Goal: Task Accomplishment & Management: Complete application form

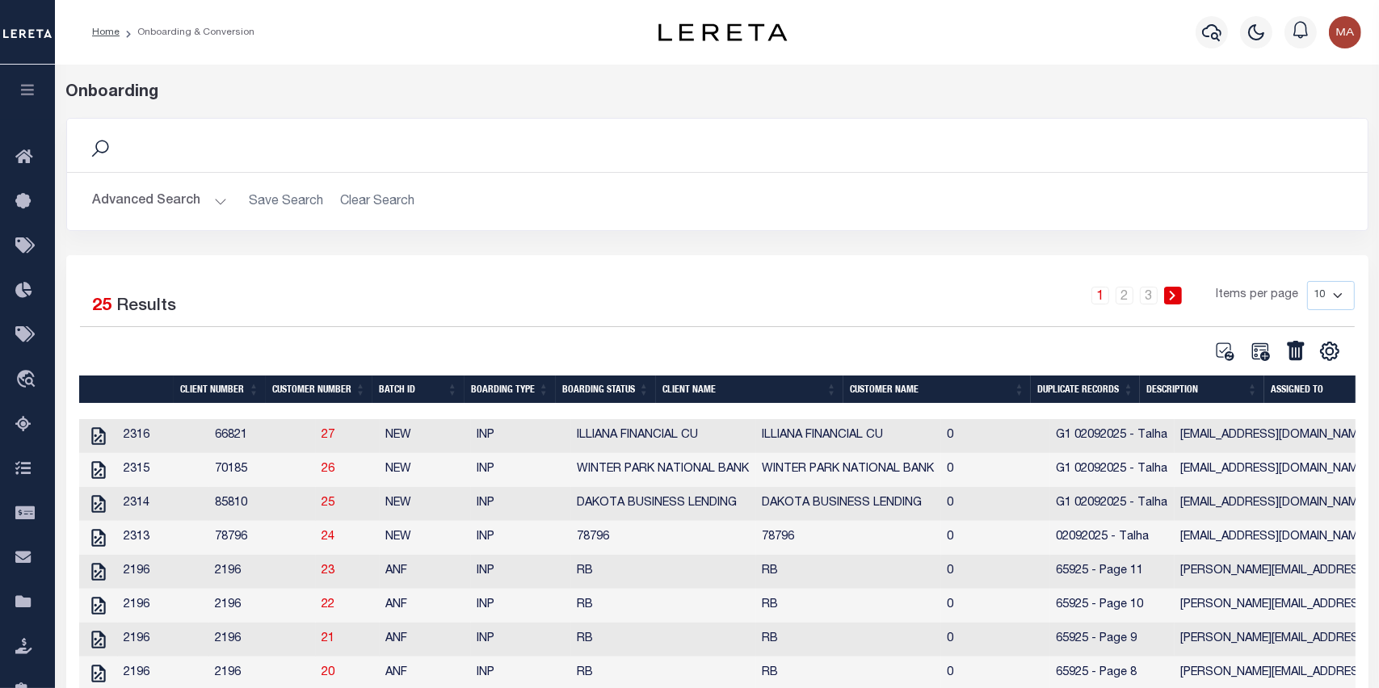
click at [31, 83] on button "button" at bounding box center [27, 92] width 55 height 55
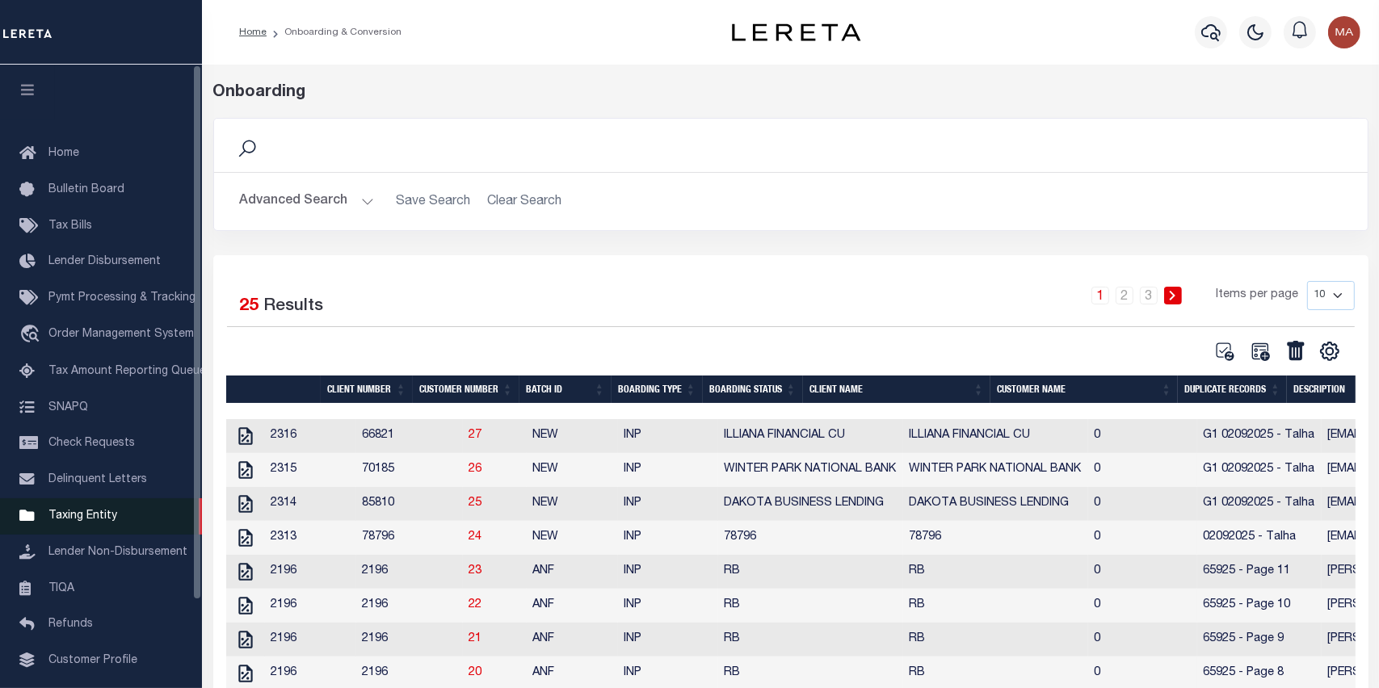
click at [117, 524] on link "Taxing Entity" at bounding box center [101, 517] width 202 height 36
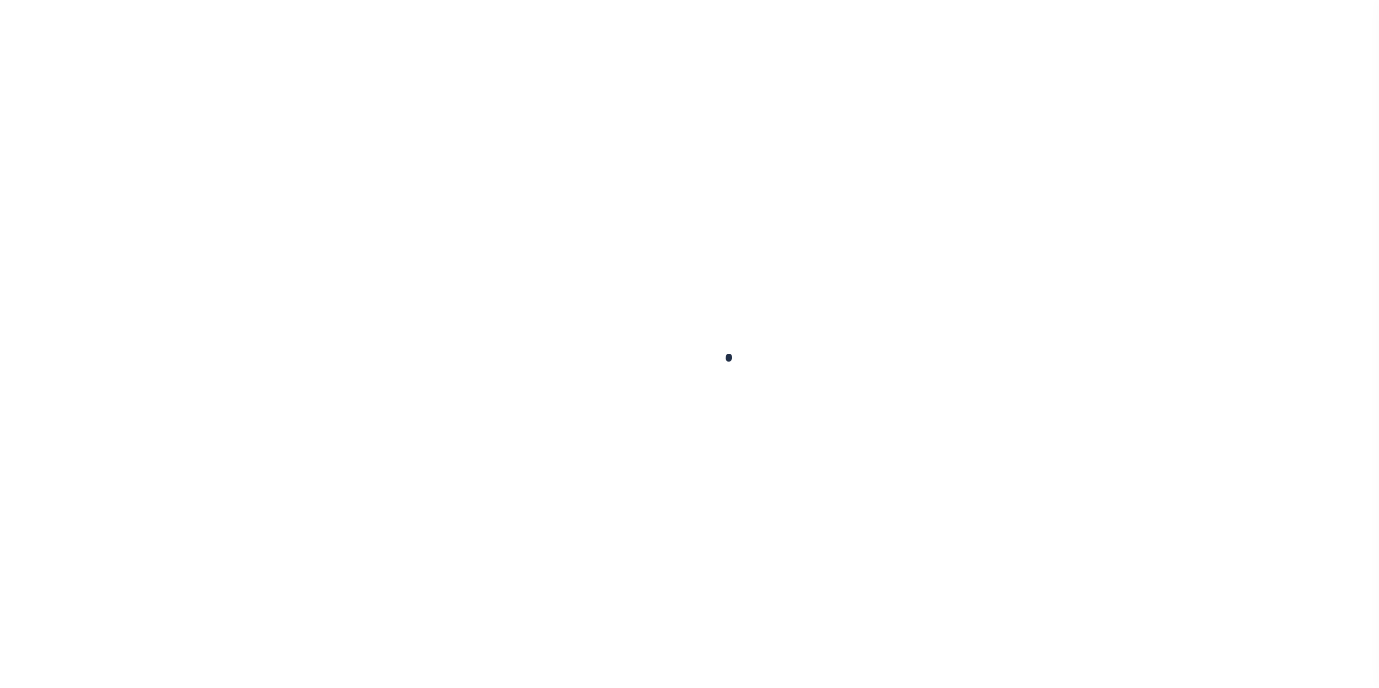
select select
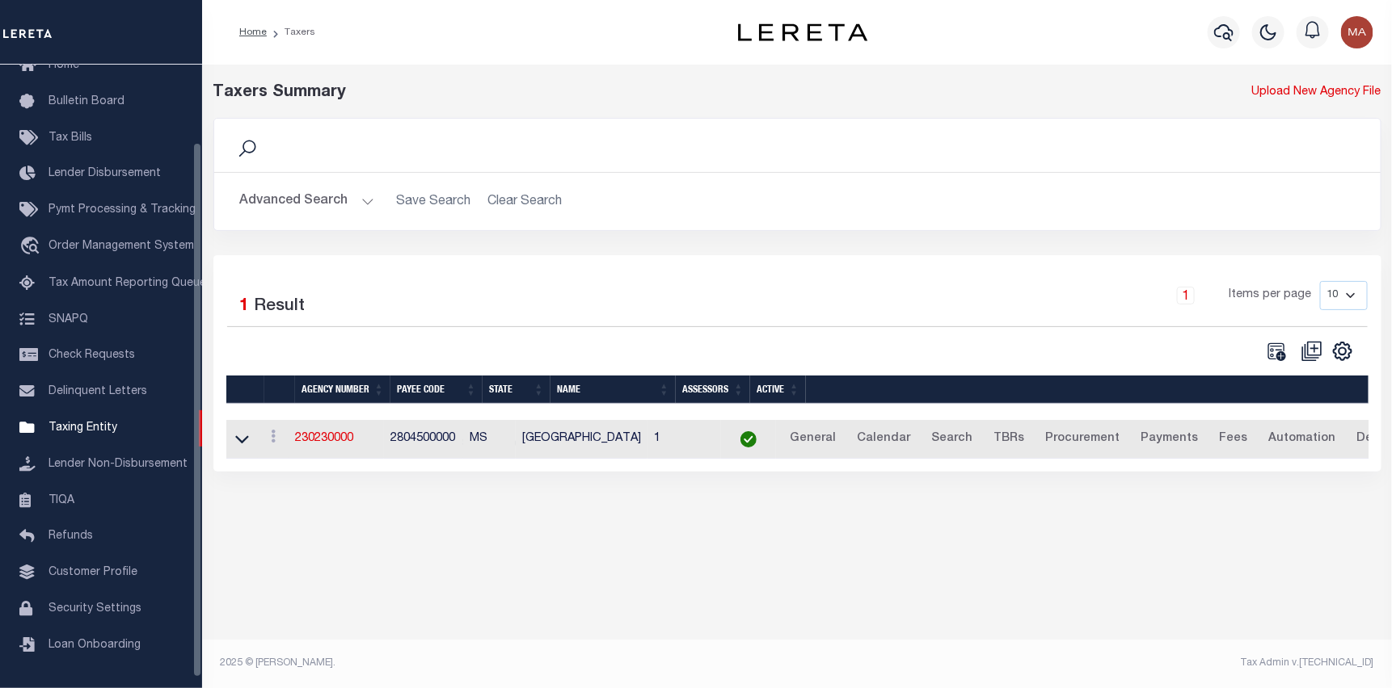
click at [293, 199] on button "Advanced Search" at bounding box center [307, 202] width 134 height 32
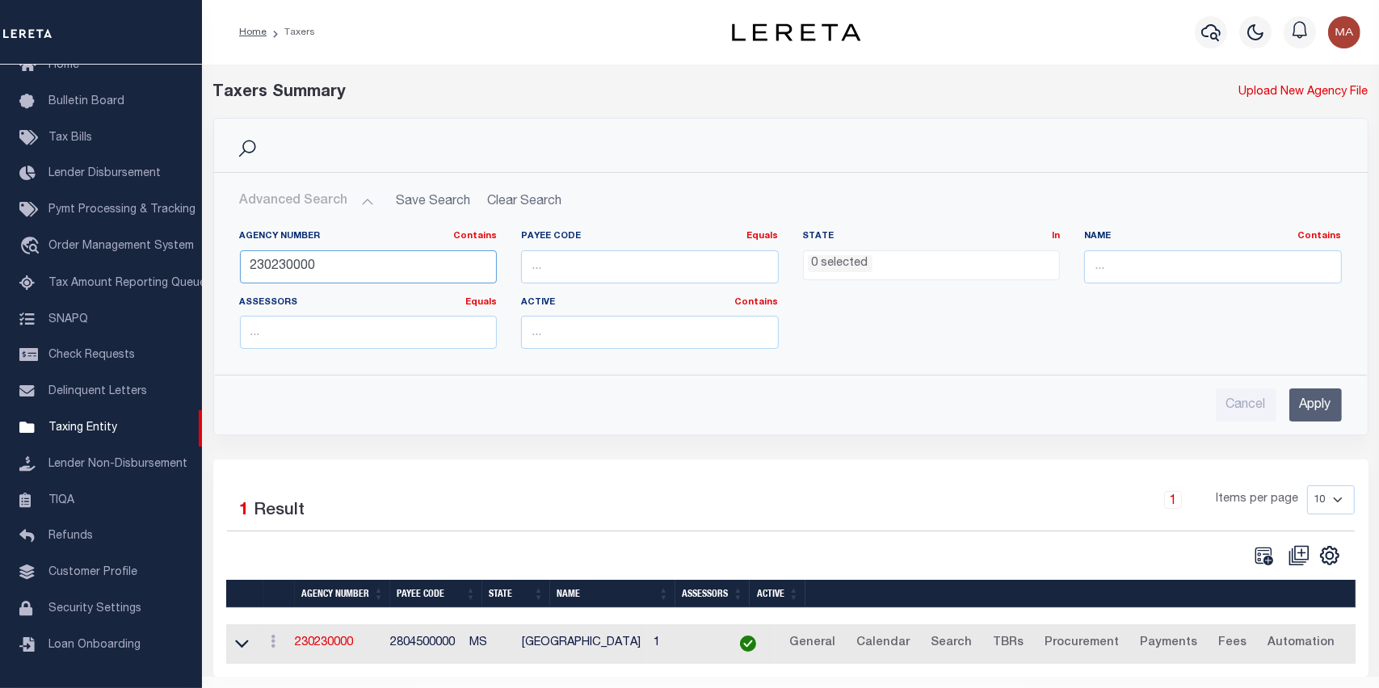
drag, startPoint x: 358, startPoint y: 274, endPoint x: 217, endPoint y: 273, distance: 141.4
click at [217, 273] on div "Agency Number Contains Contains Is 230230000 Payee Code Equals Equals Is Not Eq…" at bounding box center [791, 289] width 1152 height 145
paste input "060090109"
drag, startPoint x: 273, startPoint y: 267, endPoint x: 232, endPoint y: 267, distance: 41.2
click at [232, 267] on div "Agency Number Contains Contains Is 060090109" at bounding box center [369, 263] width 282 height 66
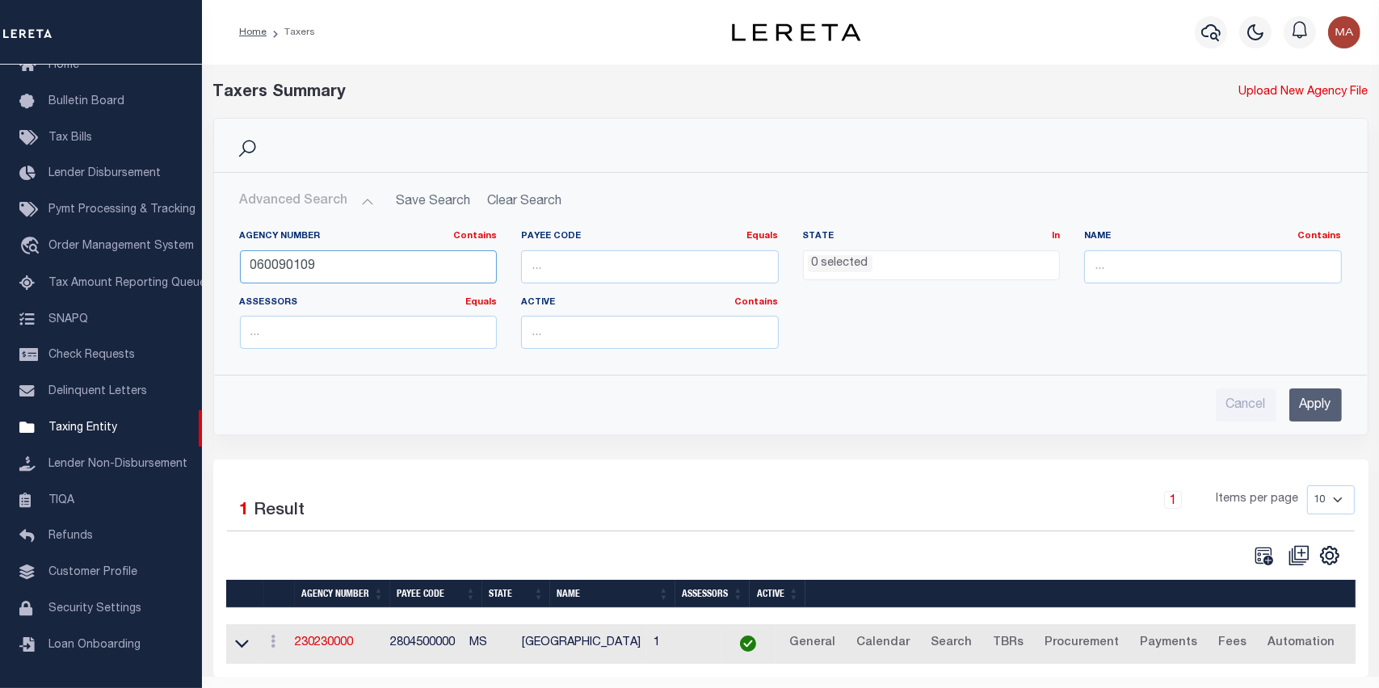
type input "060090109"
click at [1314, 411] on input "Apply" at bounding box center [1316, 405] width 53 height 33
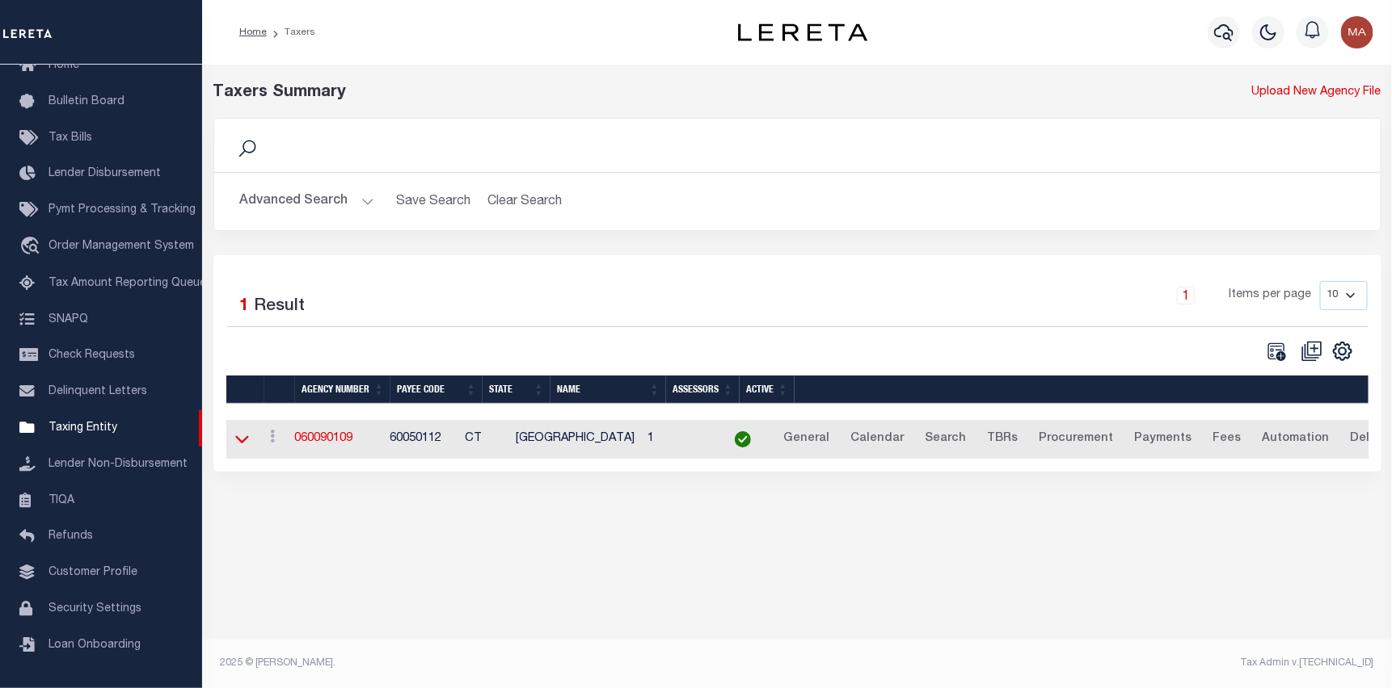
click at [235, 442] on icon at bounding box center [242, 439] width 14 height 17
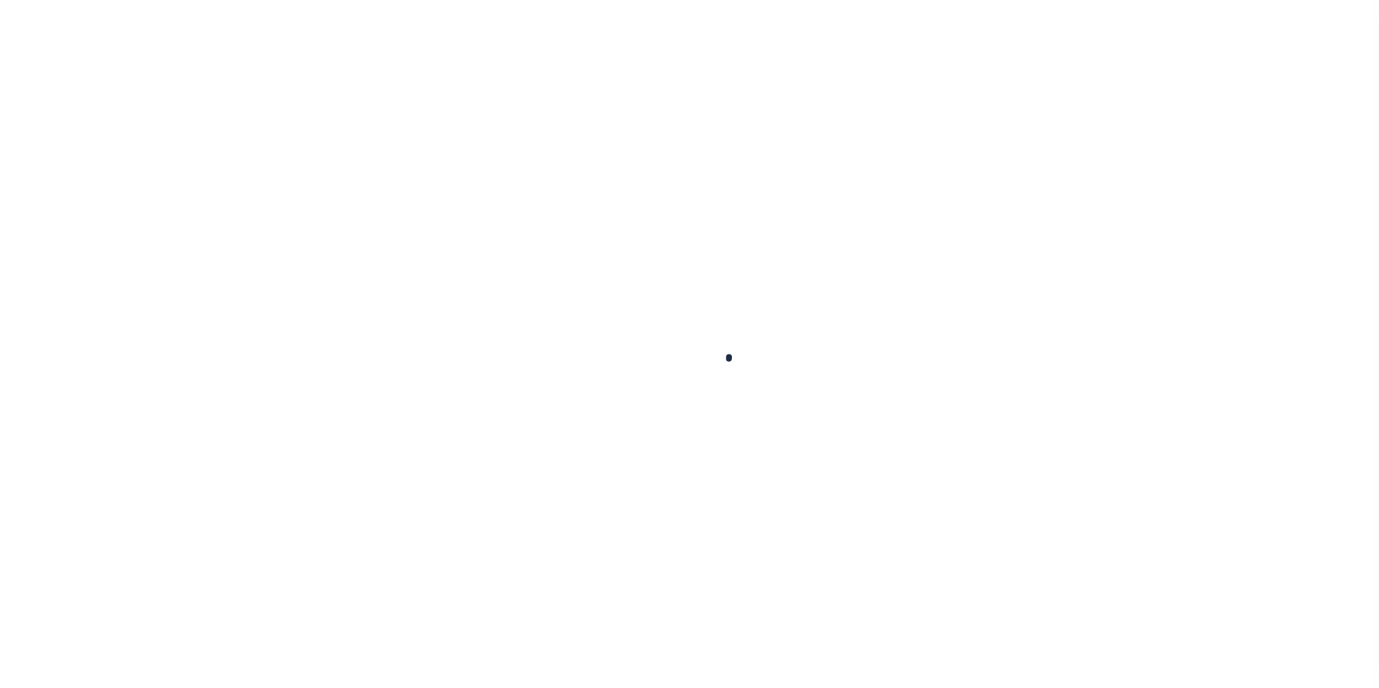
select select
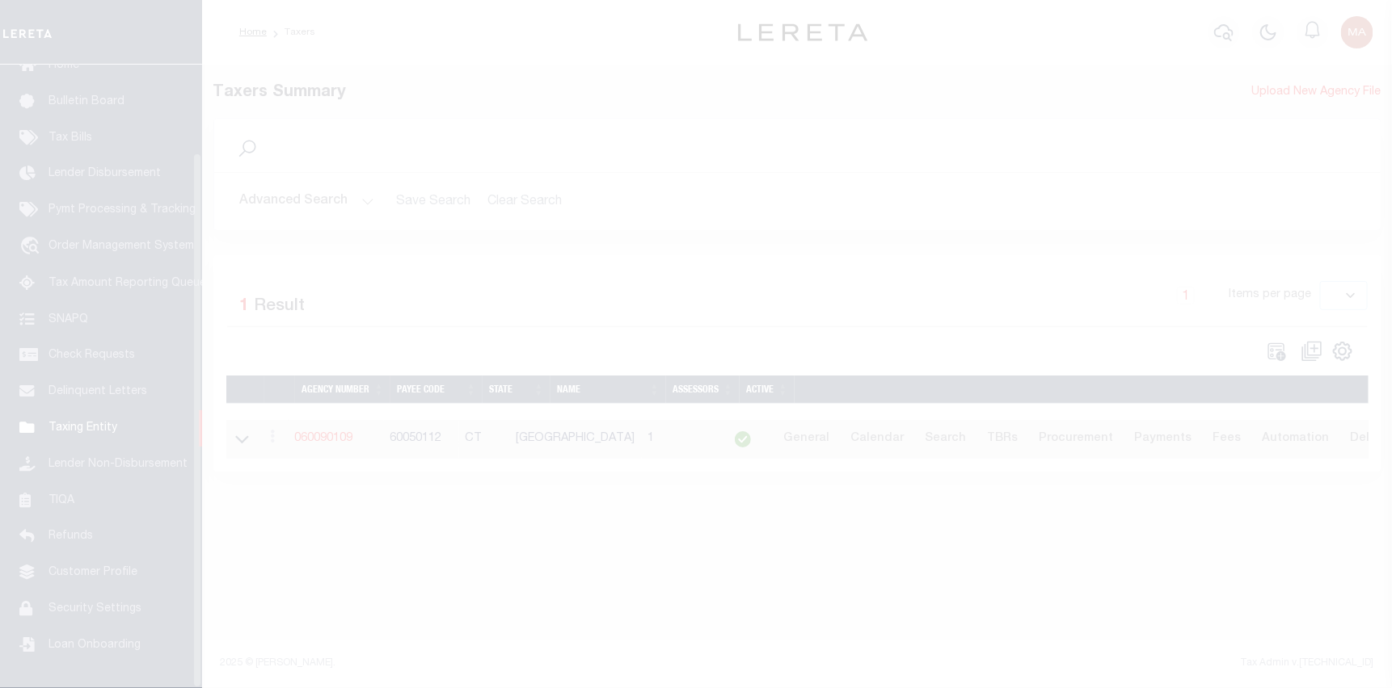
scroll to position [103, 0]
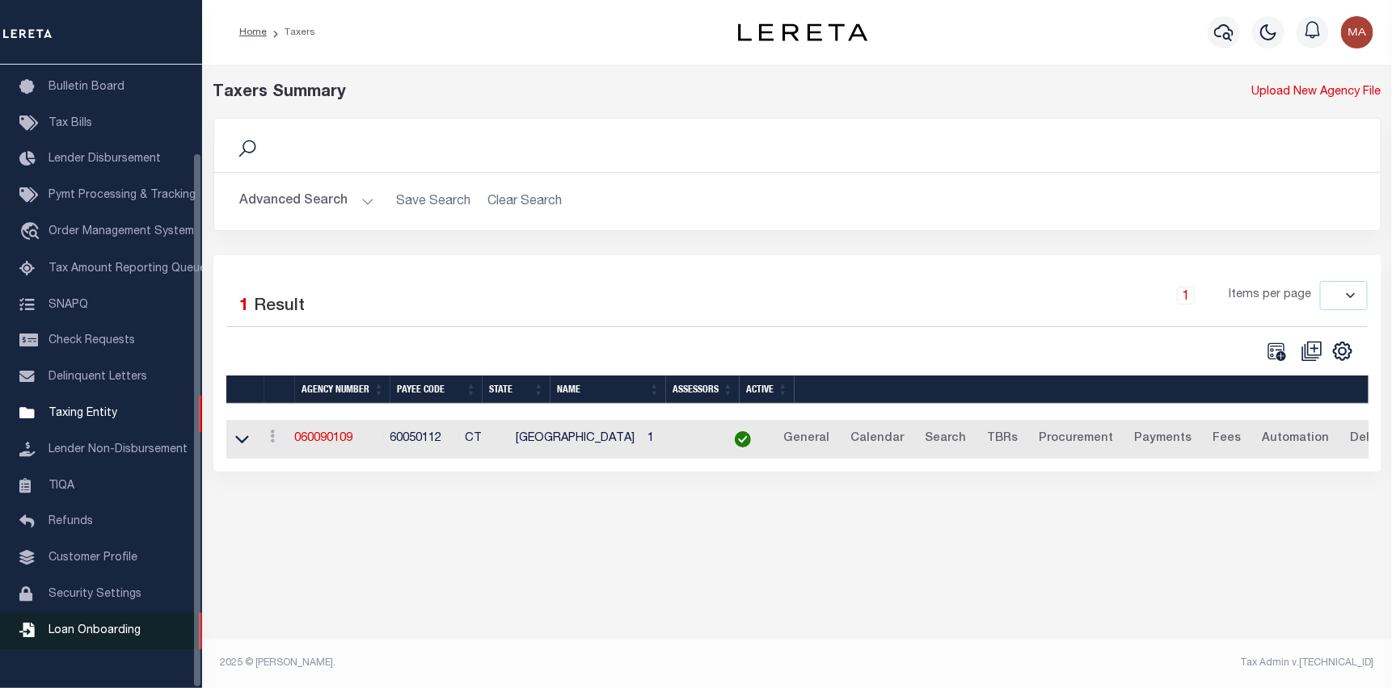
click at [121, 637] on span "Loan Onboarding" at bounding box center [94, 630] width 92 height 11
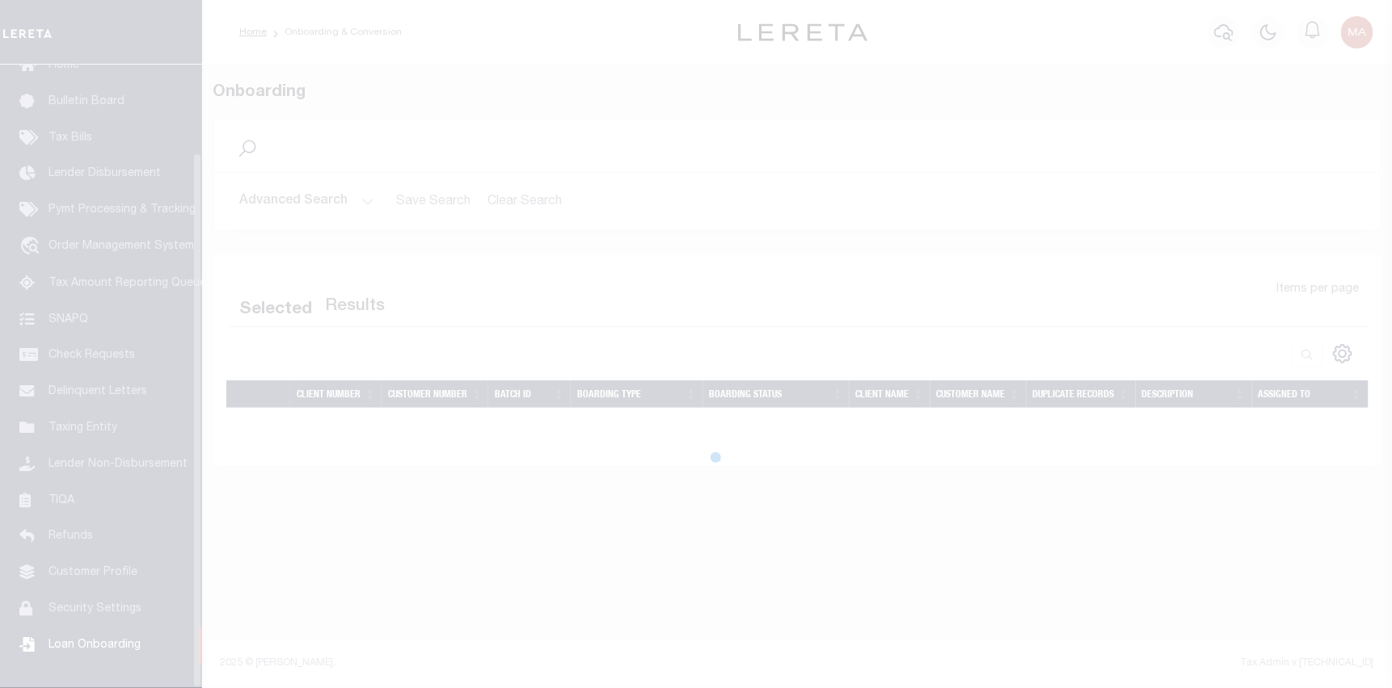
scroll to position [103, 0]
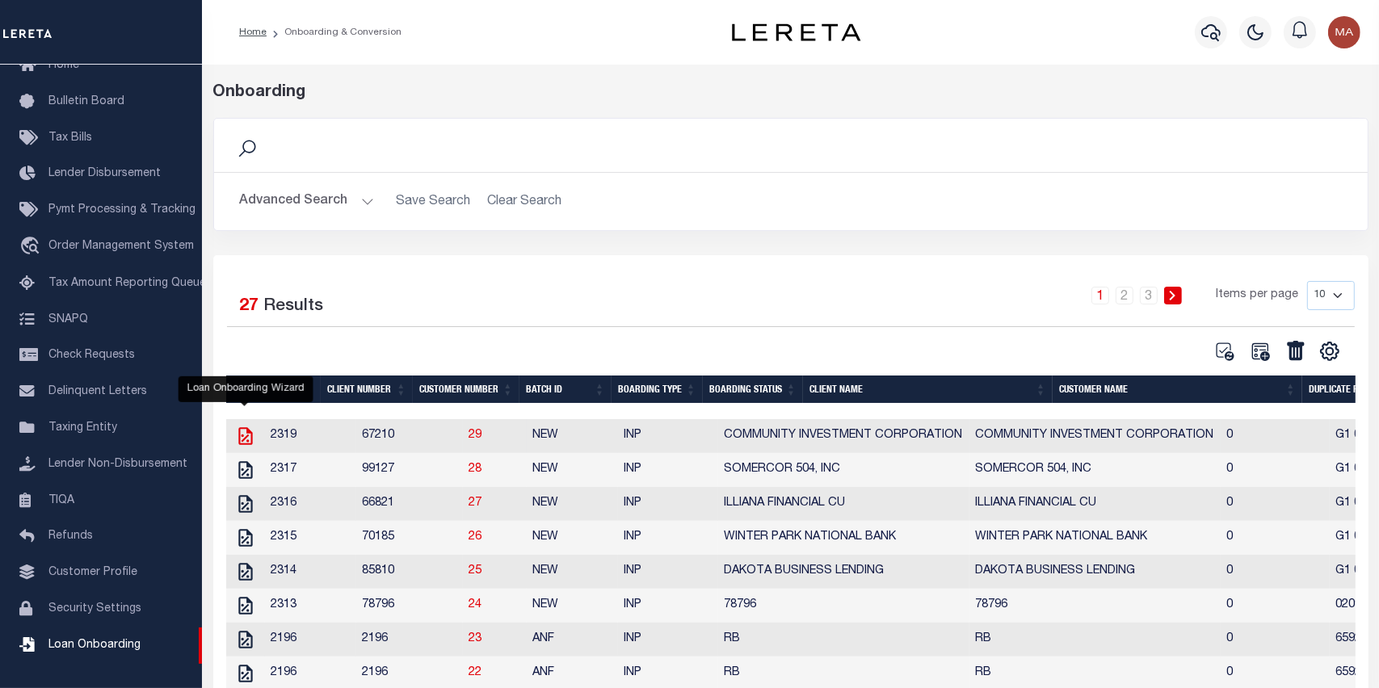
click at [246, 440] on icon "" at bounding box center [245, 436] width 14 height 18
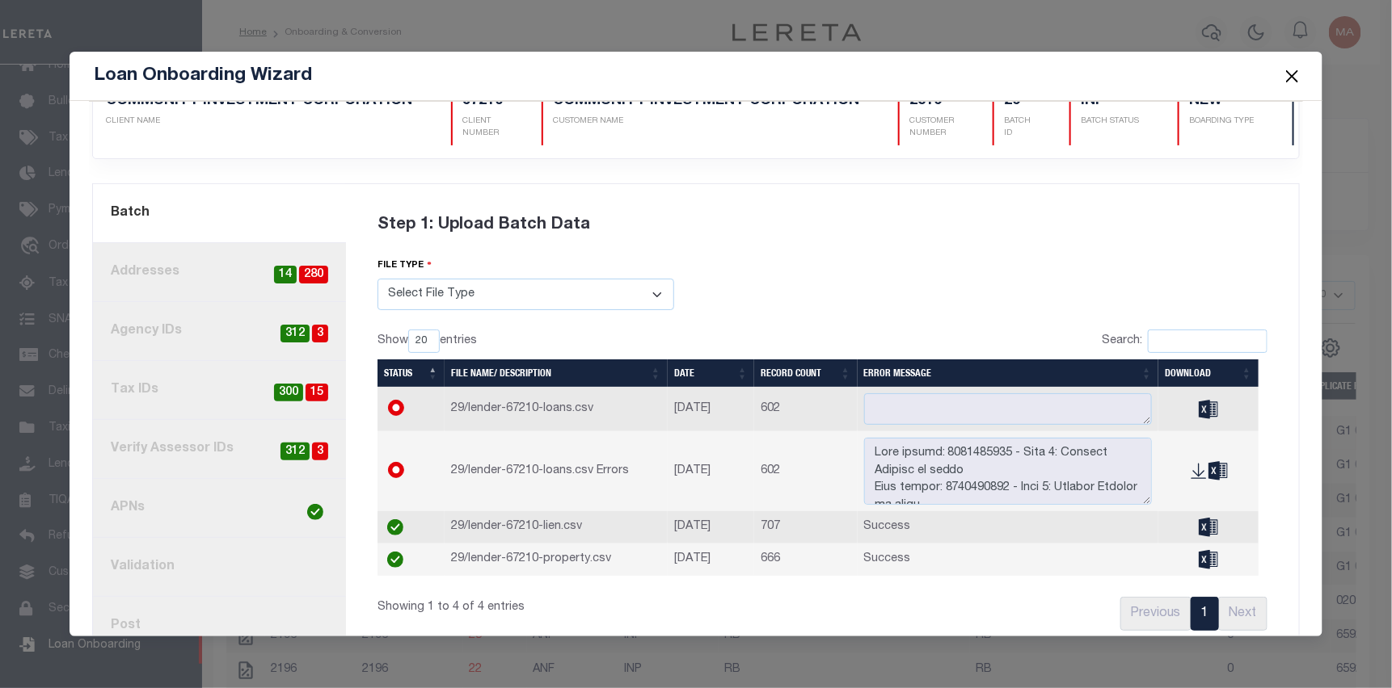
scroll to position [68, 0]
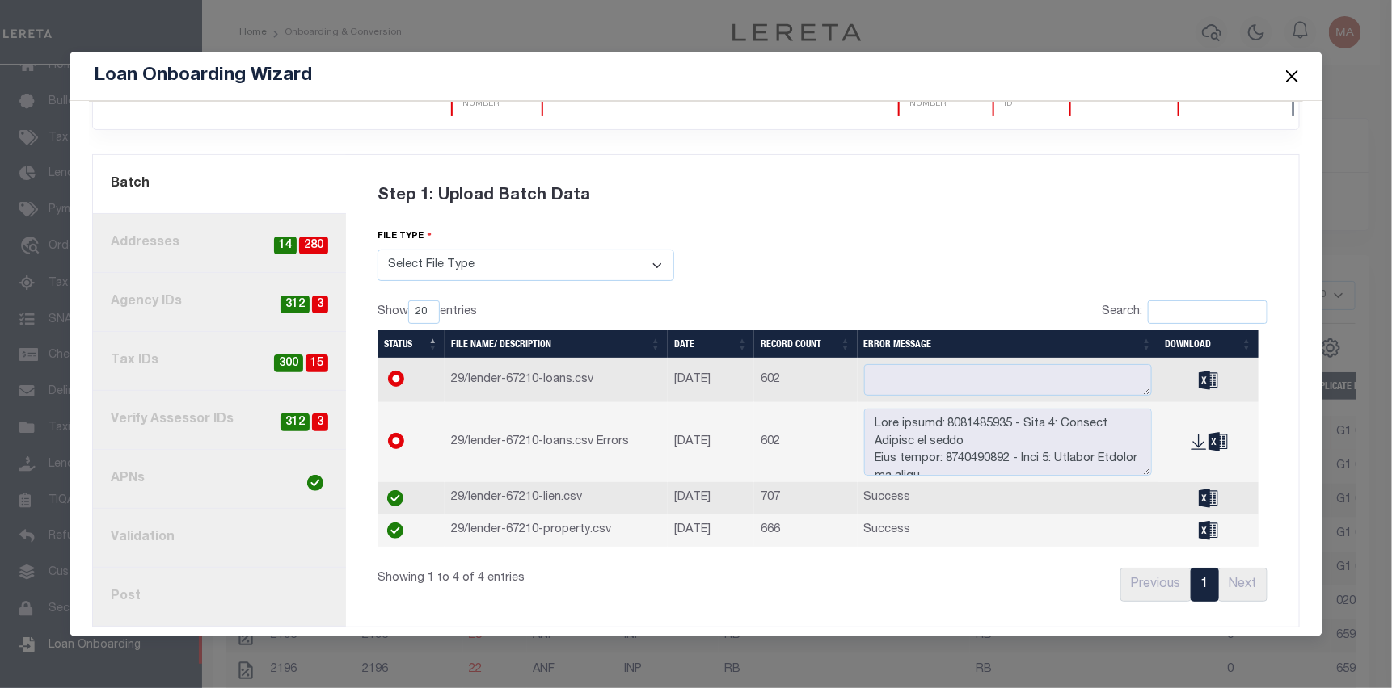
click at [173, 355] on link "4. Tax IDs 15 300" at bounding box center [219, 361] width 253 height 59
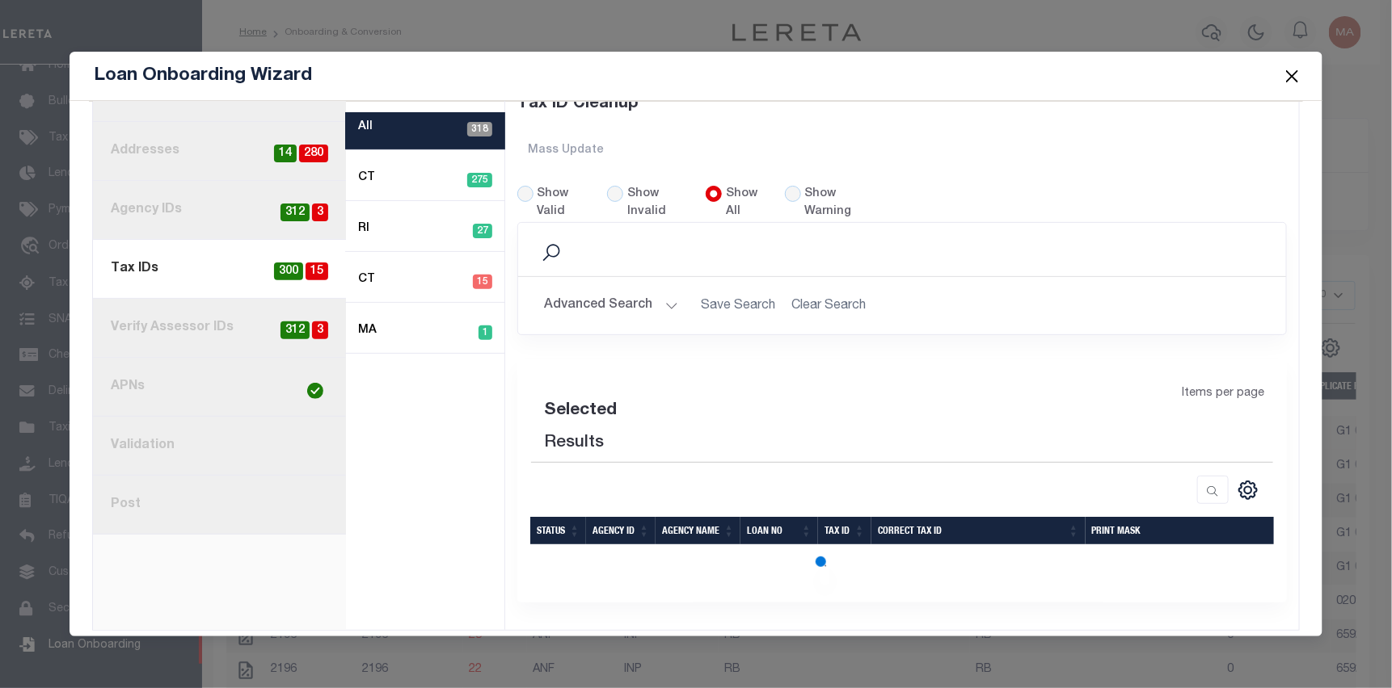
scroll to position [164, 0]
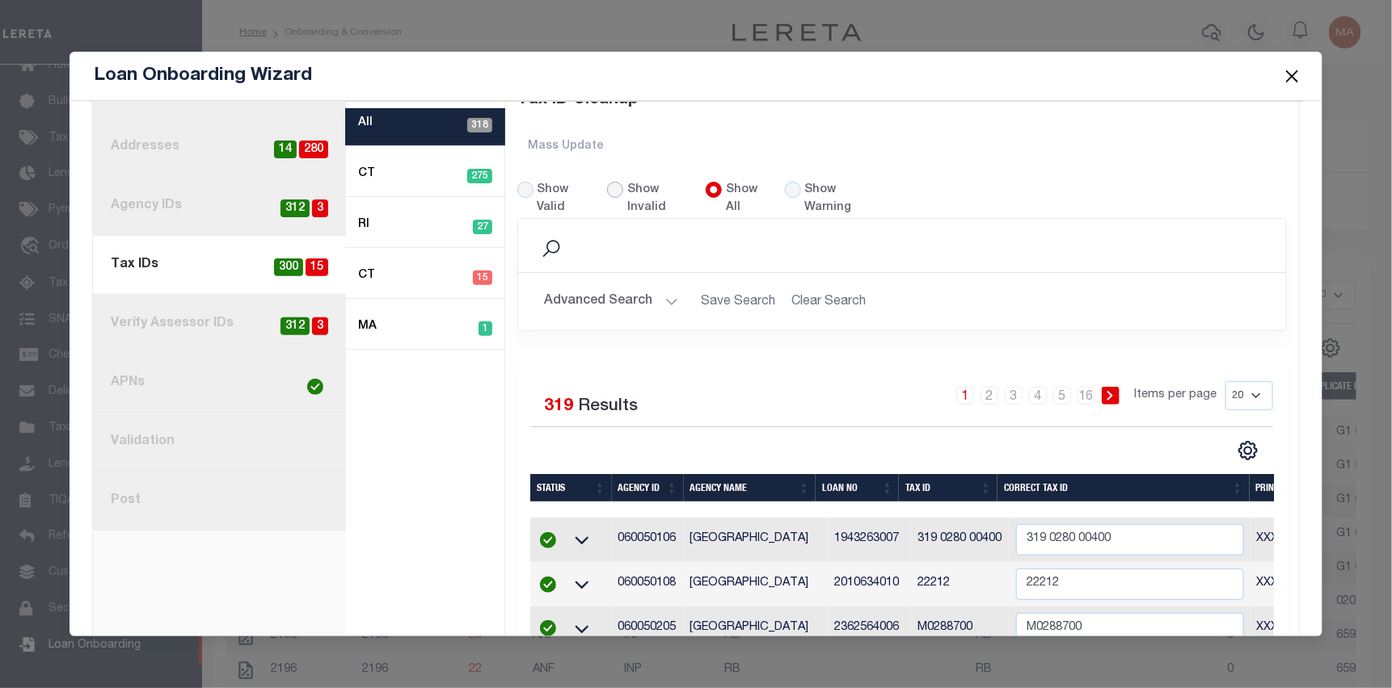
click at [613, 182] on input "Show Invalid" at bounding box center [615, 190] width 16 height 16
radio input "true"
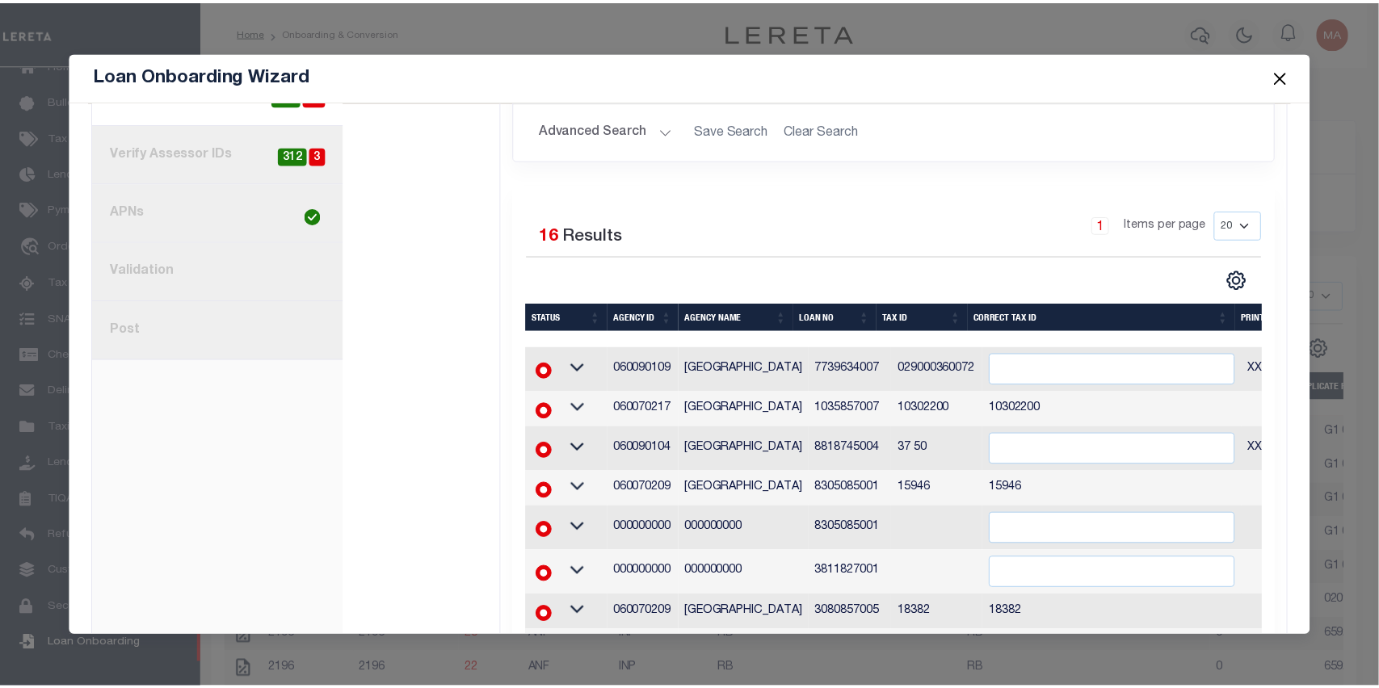
scroll to position [262, 0]
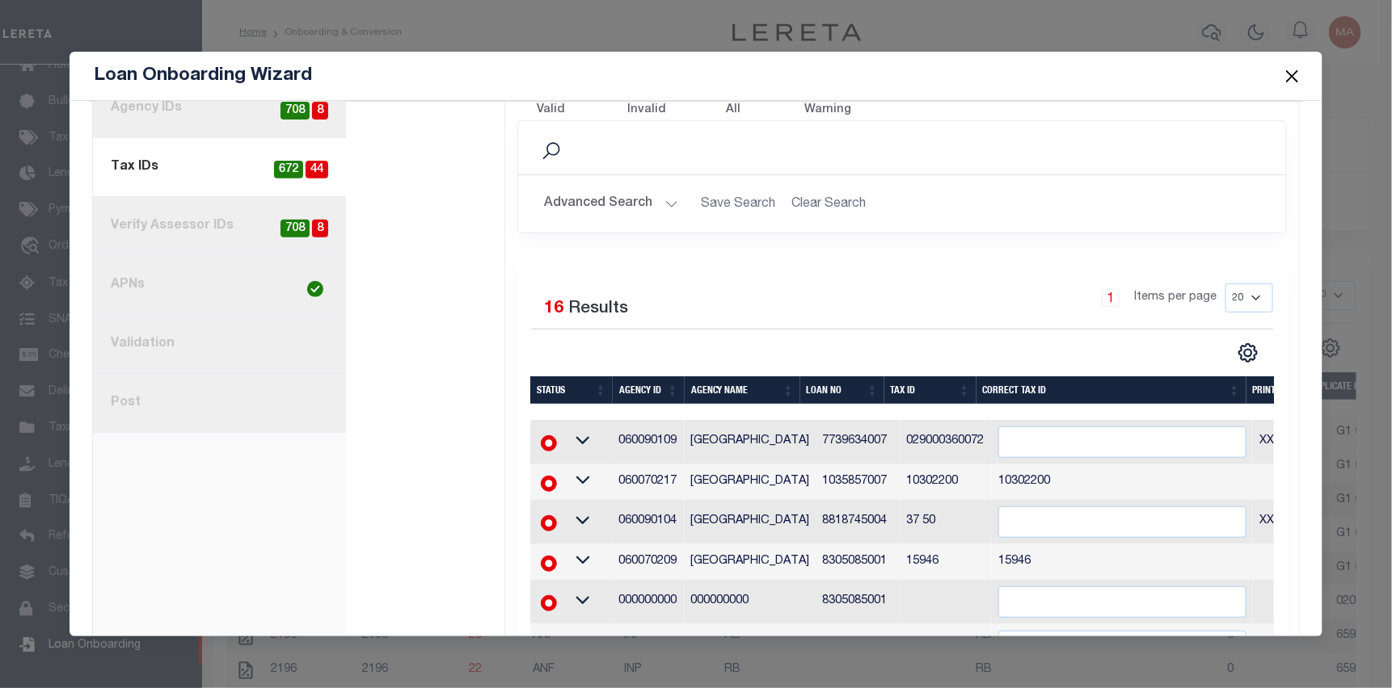
click at [1297, 75] on button "Close" at bounding box center [1292, 75] width 21 height 21
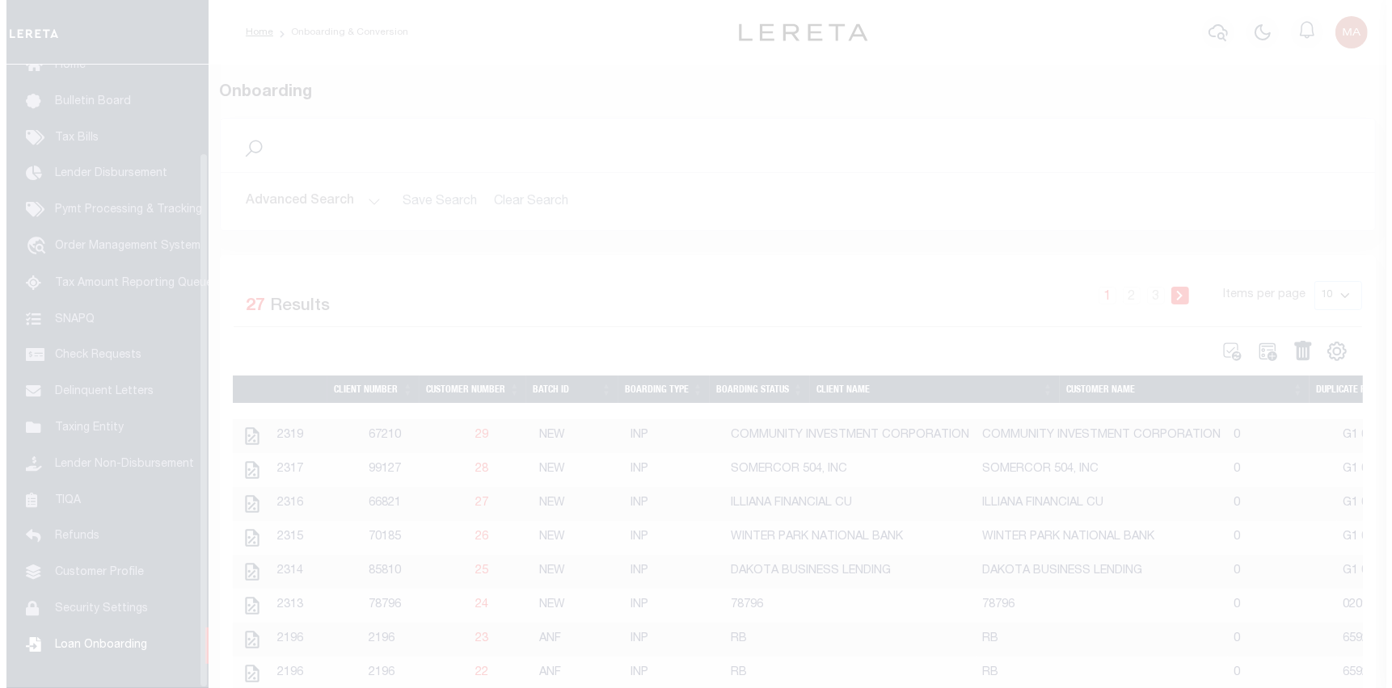
scroll to position [103, 0]
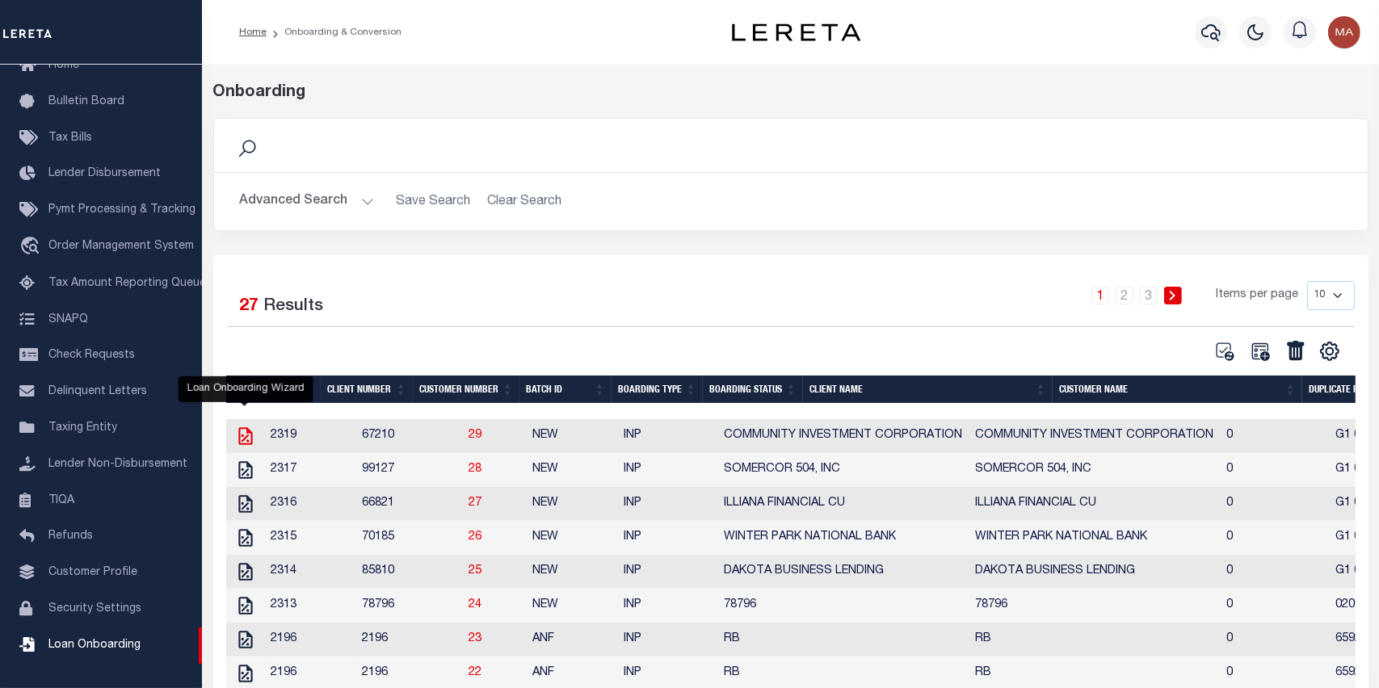
click at [242, 436] on icon "" at bounding box center [245, 436] width 21 height 21
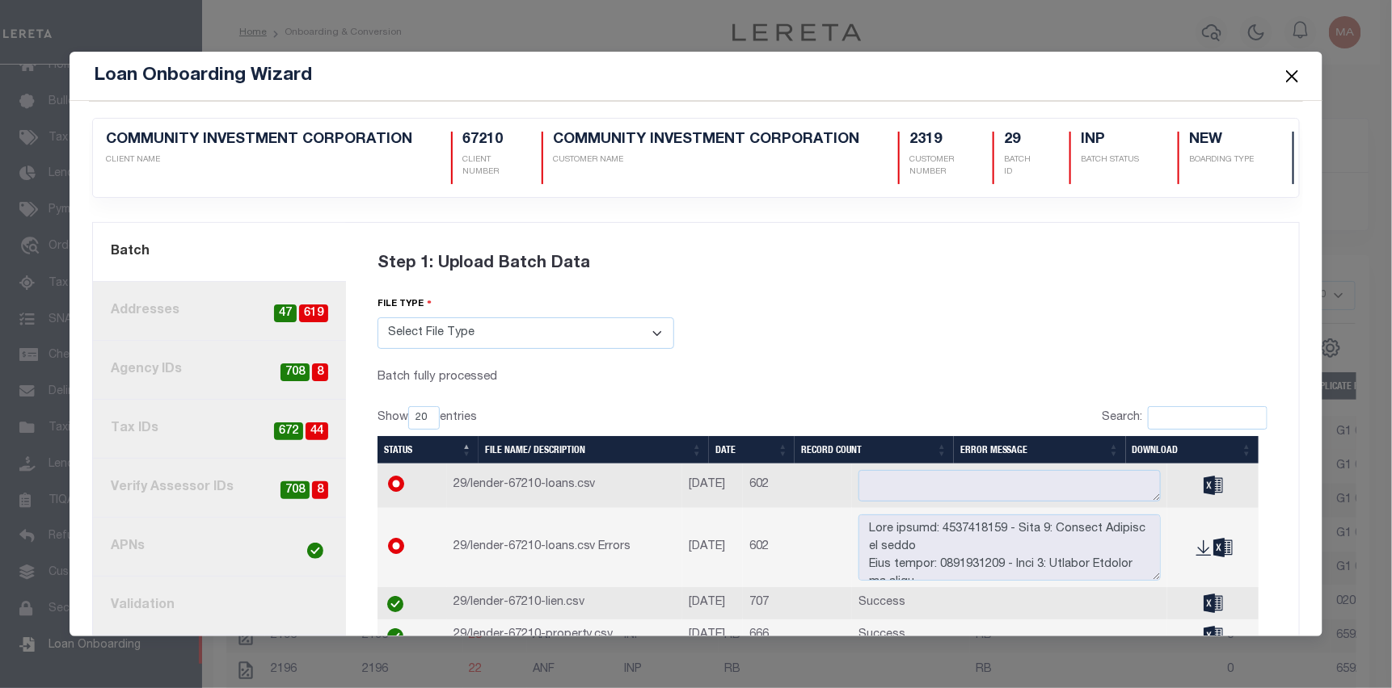
click at [243, 426] on link "4. Tax IDs 44 672" at bounding box center [219, 429] width 253 height 59
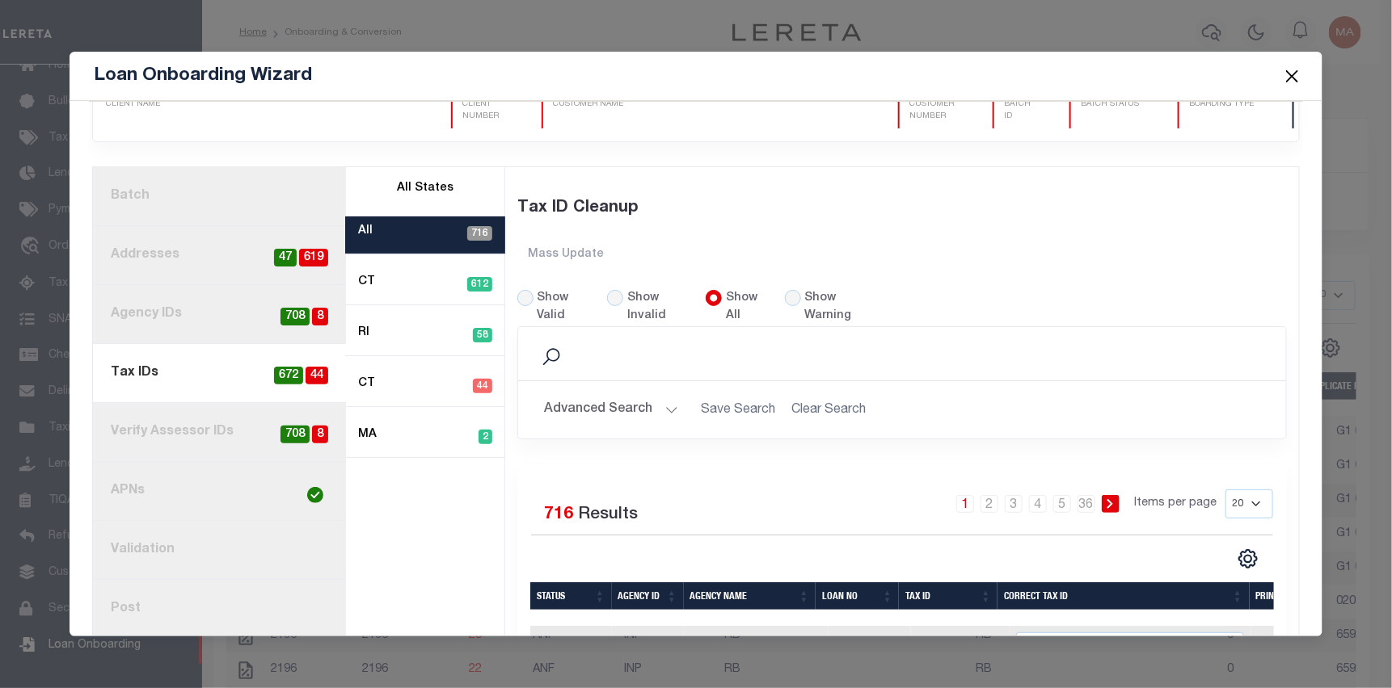
scroll to position [81, 0]
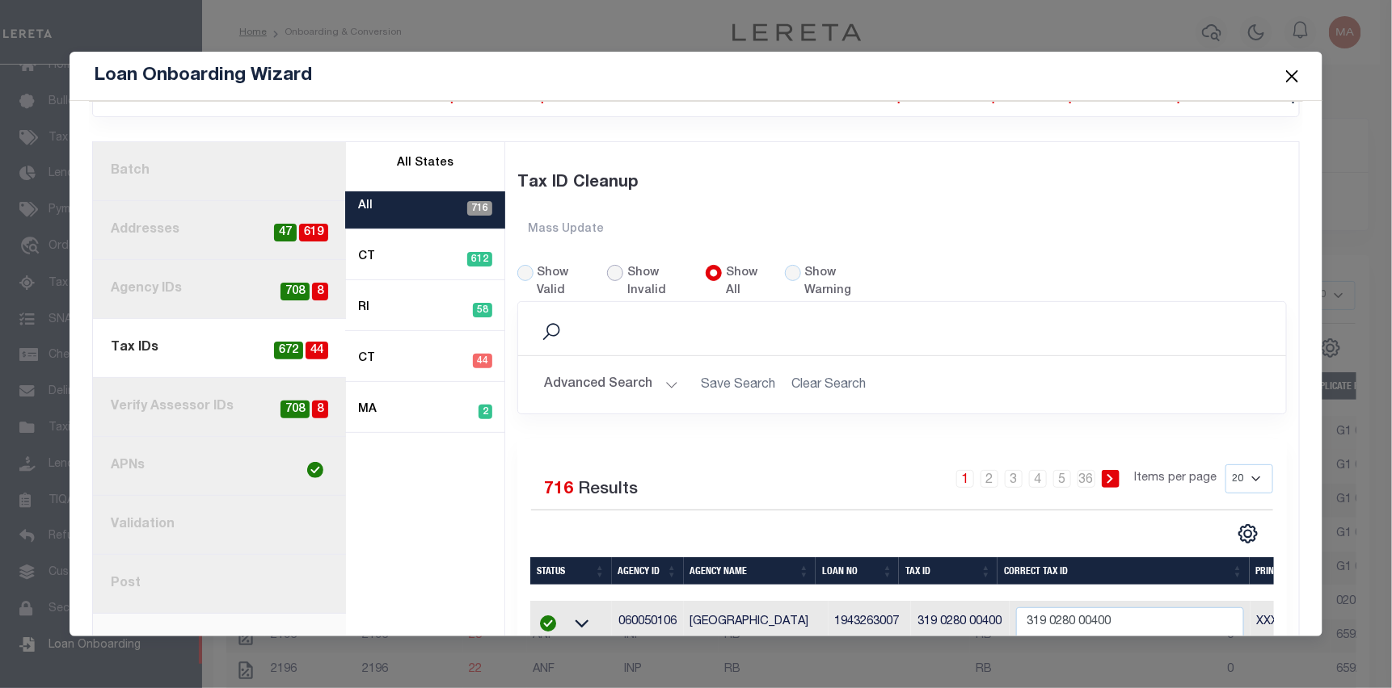
click at [612, 271] on input "Show Invalid" at bounding box center [615, 273] width 16 height 16
radio input "true"
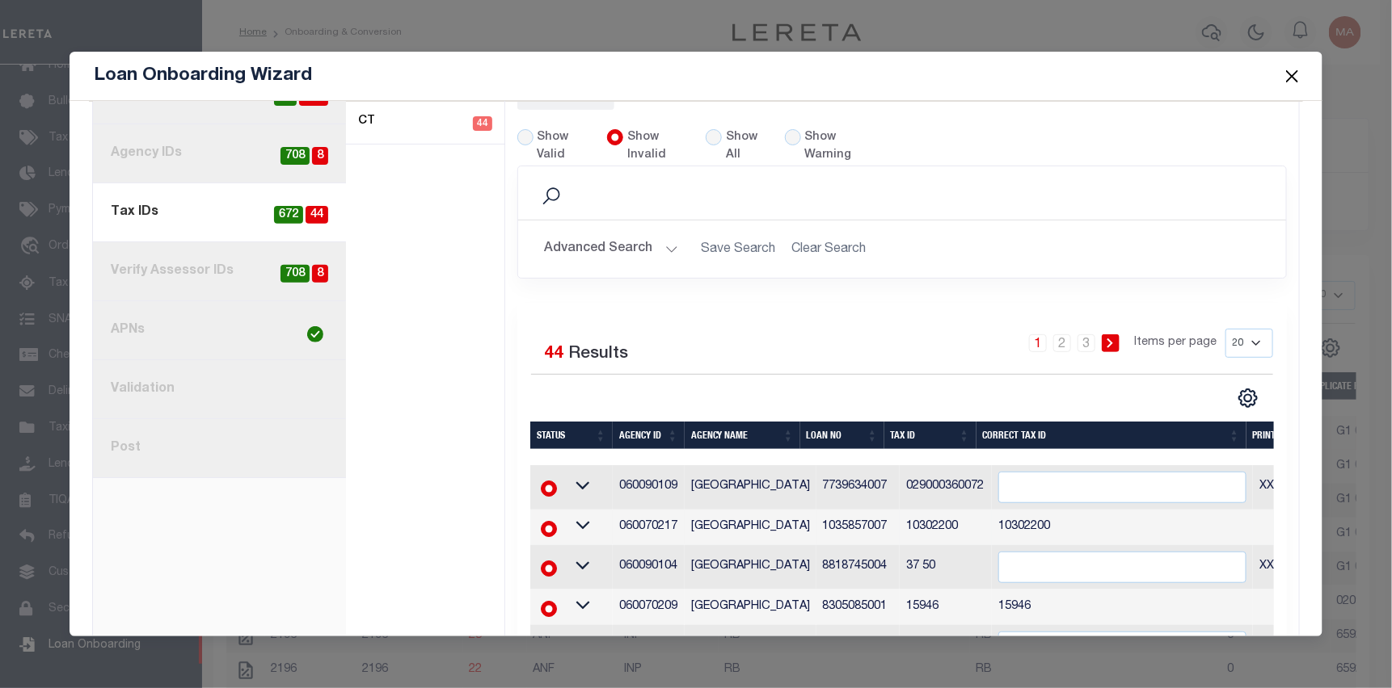
scroll to position [242, 0]
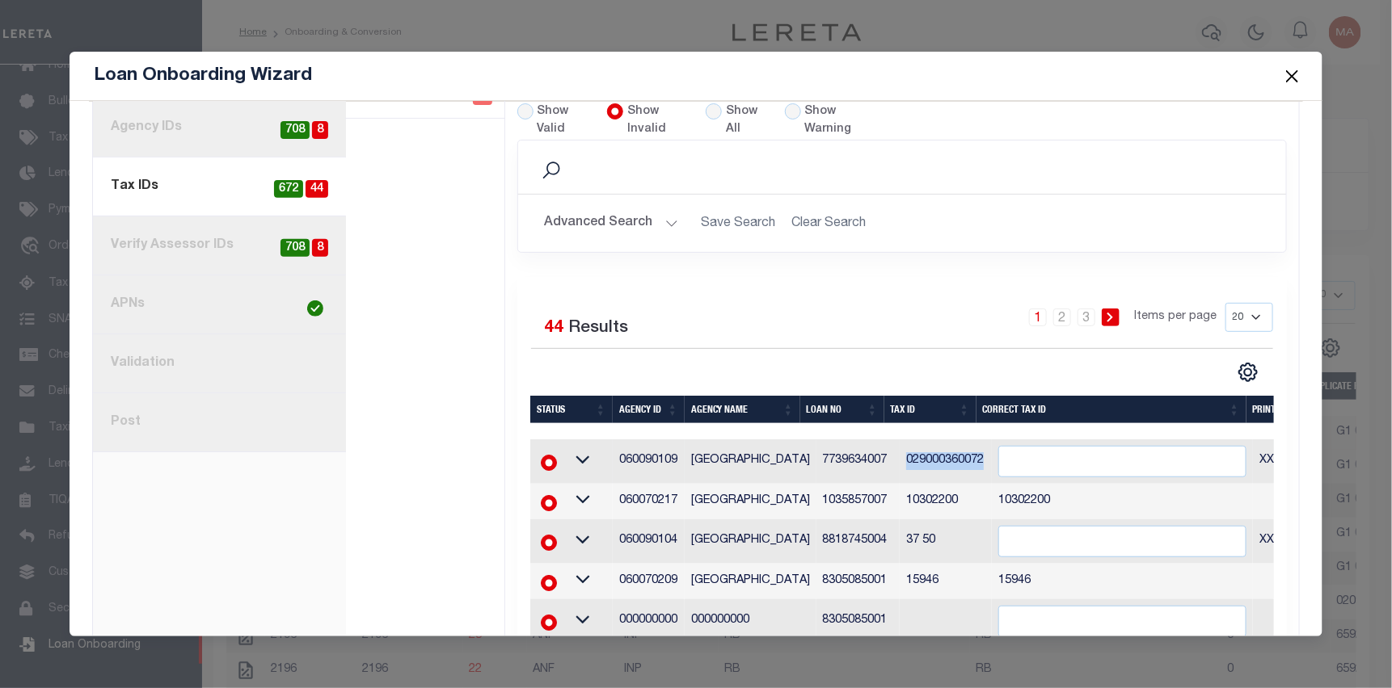
drag, startPoint x: 967, startPoint y: 456, endPoint x: 878, endPoint y: 454, distance: 89.7
click at [878, 454] on tr "060090109 WATERBURY CITY 7739634007 029000360072 XXXXXXXXXX" at bounding box center [1012, 462] width 965 height 44
copy tr "029000360072"
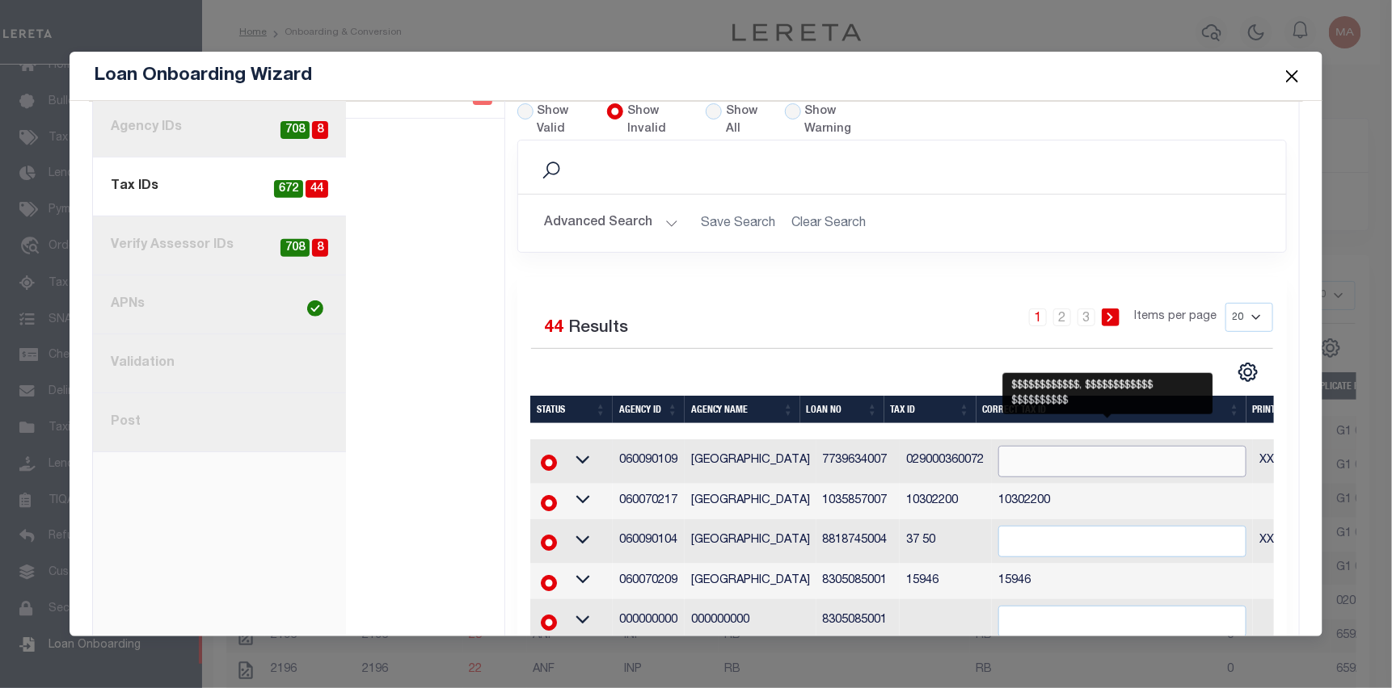
click at [1178, 451] on input "" at bounding box center [1122, 462] width 248 height 32
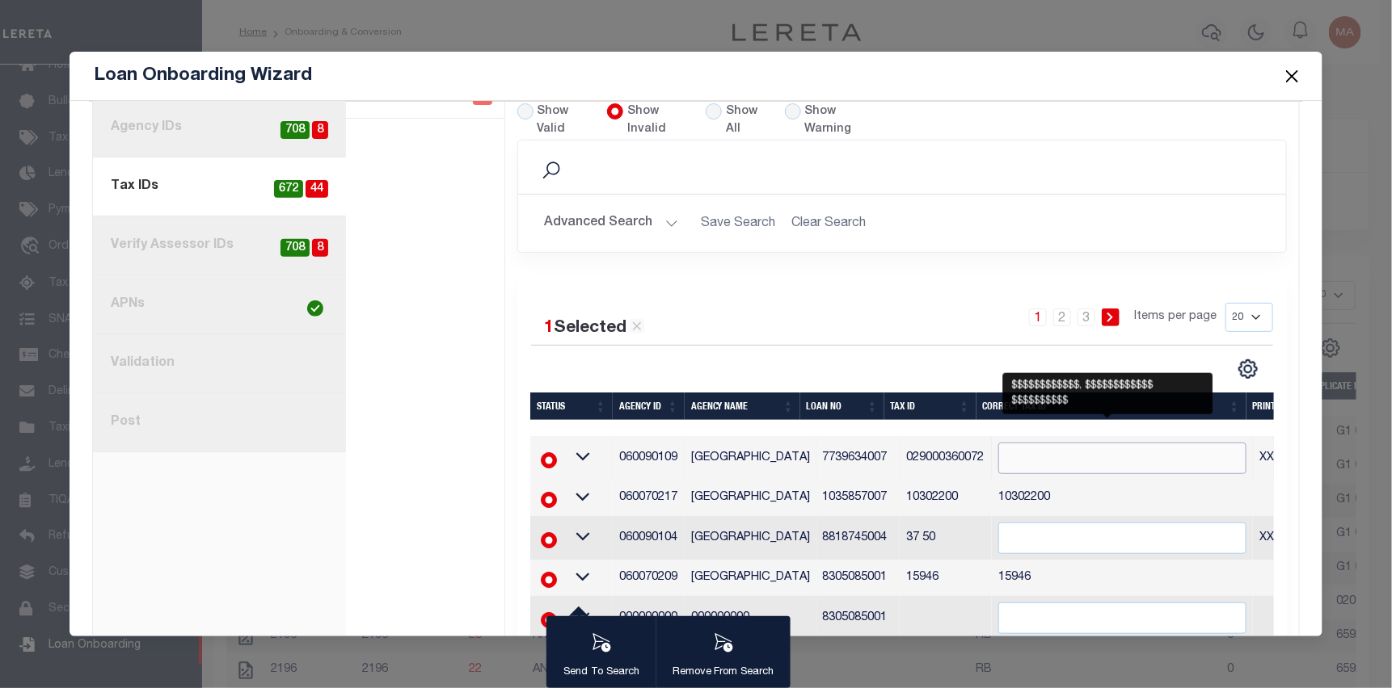
paste input "029000360072"
drag, startPoint x: 1014, startPoint y: 454, endPoint x: 961, endPoint y: 453, distance: 53.3
click at [961, 453] on tr "060090109 WATERBURY CITY 7739634007 029000360072 029000360072 XXXXXXXXXX" at bounding box center [1012, 458] width 965 height 44
type input "029000360072"
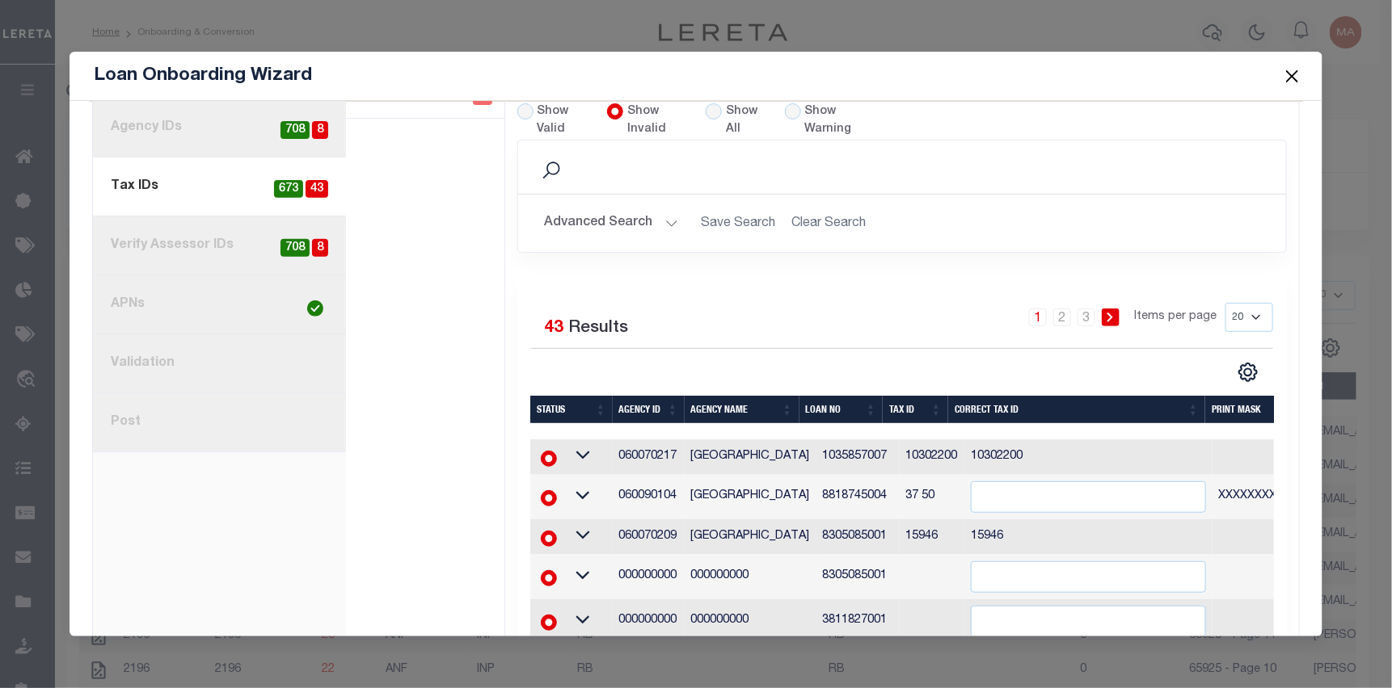
click at [452, 284] on div "Invalid States All 43 CT 43" at bounding box center [425, 622] width 158 height 1282
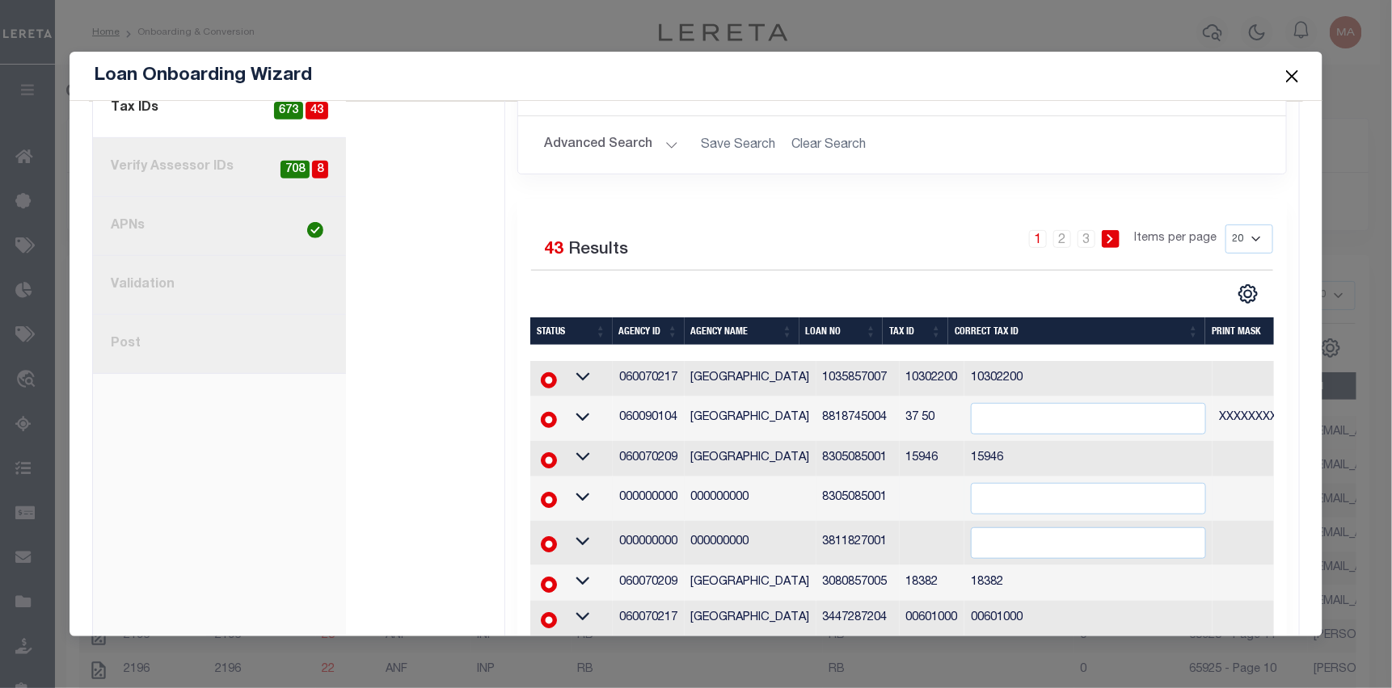
scroll to position [323, 0]
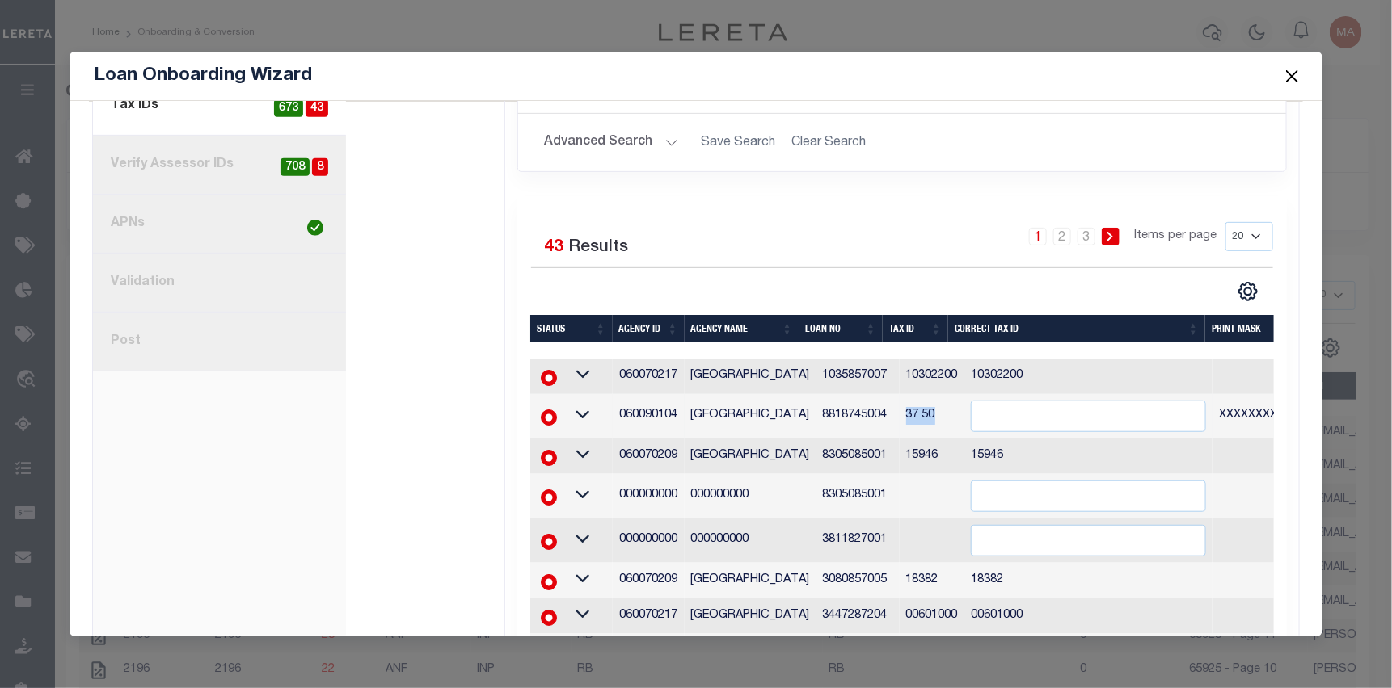
drag, startPoint x: 916, startPoint y: 412, endPoint x: 883, endPoint y: 408, distance: 32.6
click at [899, 408] on td "37 50" at bounding box center [931, 416] width 65 height 44
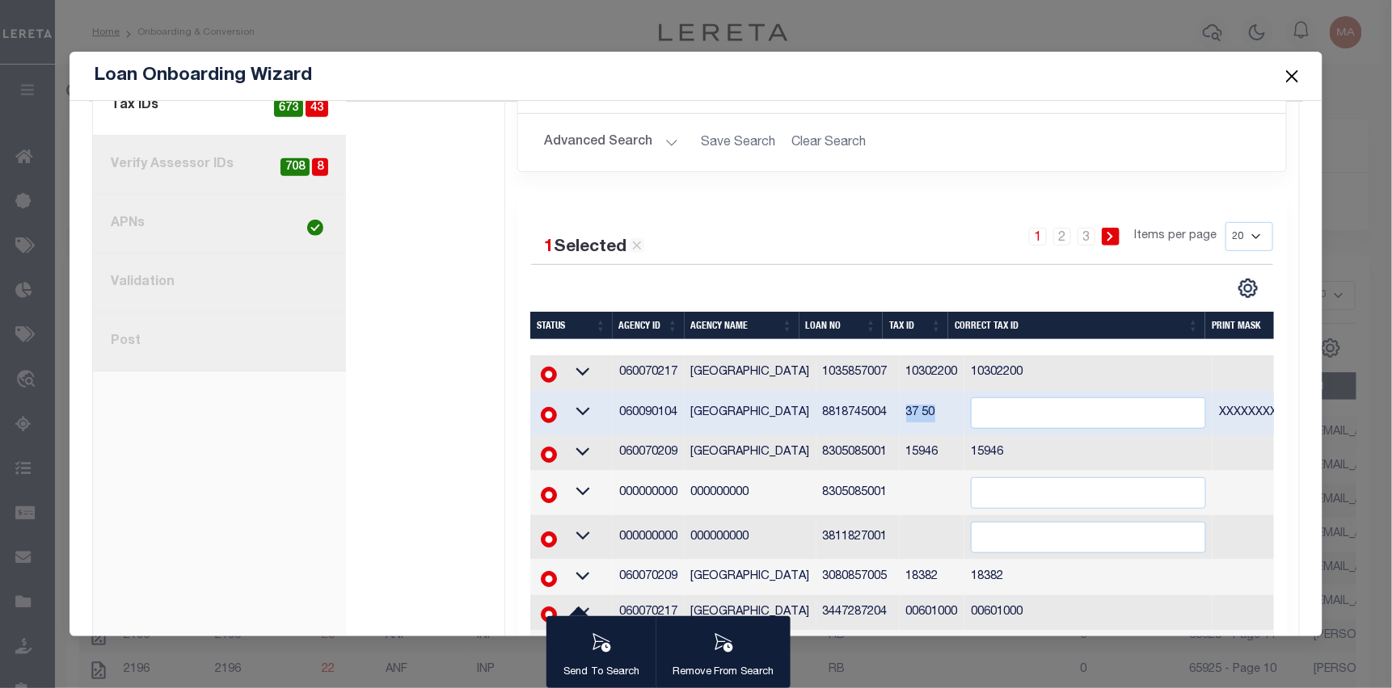
copy td "37 50"
click at [977, 406] on input "" at bounding box center [1088, 414] width 234 height 32
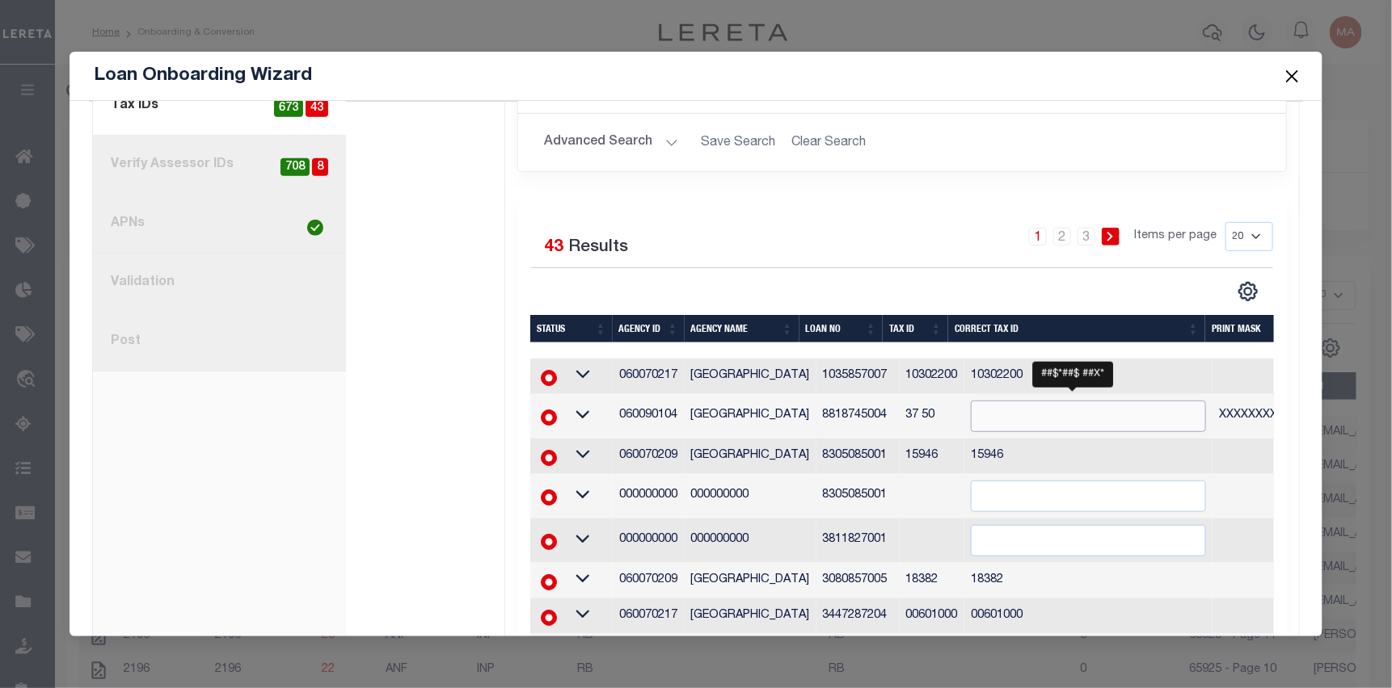
paste input "37 50"
type input "37 50"
click at [971, 281] on div "CSV Export Selected Print Show Filter Show Search Columns 0: Status 1: Agency I…" at bounding box center [1087, 291] width 371 height 21
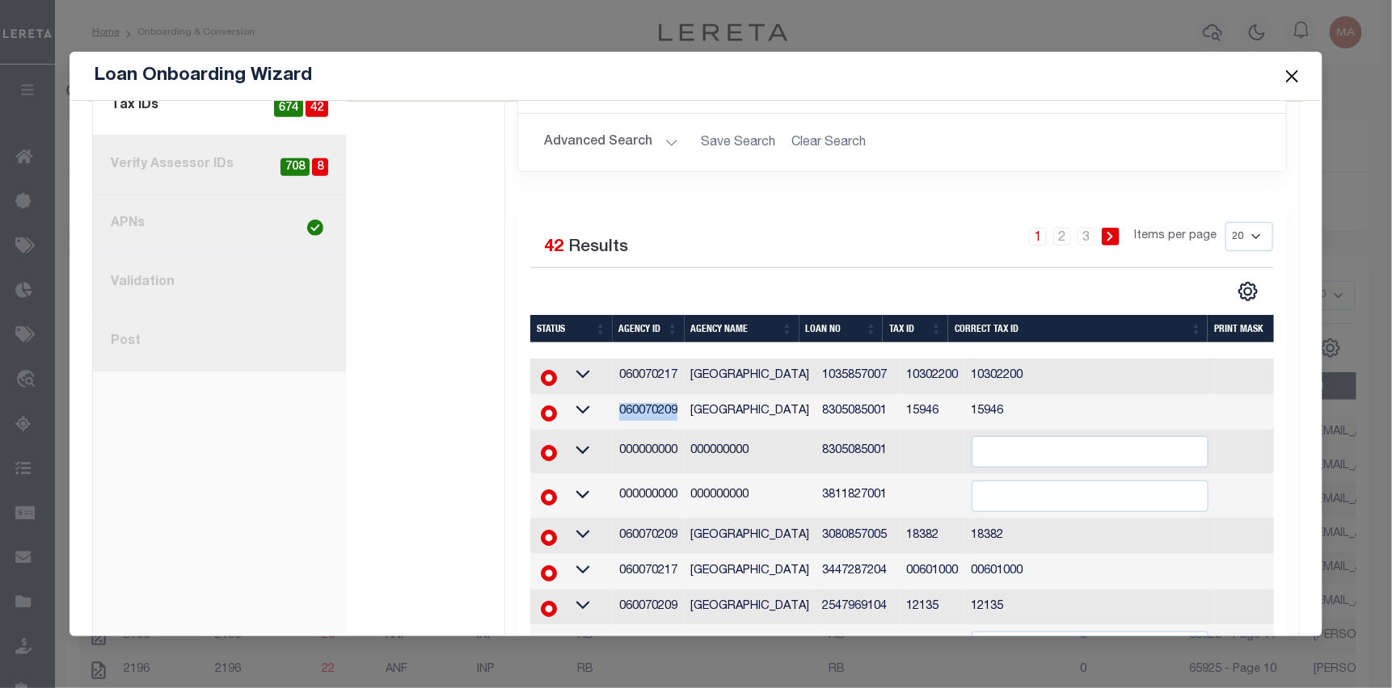
drag, startPoint x: 676, startPoint y: 403, endPoint x: 604, endPoint y: 402, distance: 71.9
click at [604, 402] on tr "060070209 FAIRFIELD TOWN 8305085001 15946 15946" at bounding box center [989, 412] width 919 height 36
copy tr "060070209"
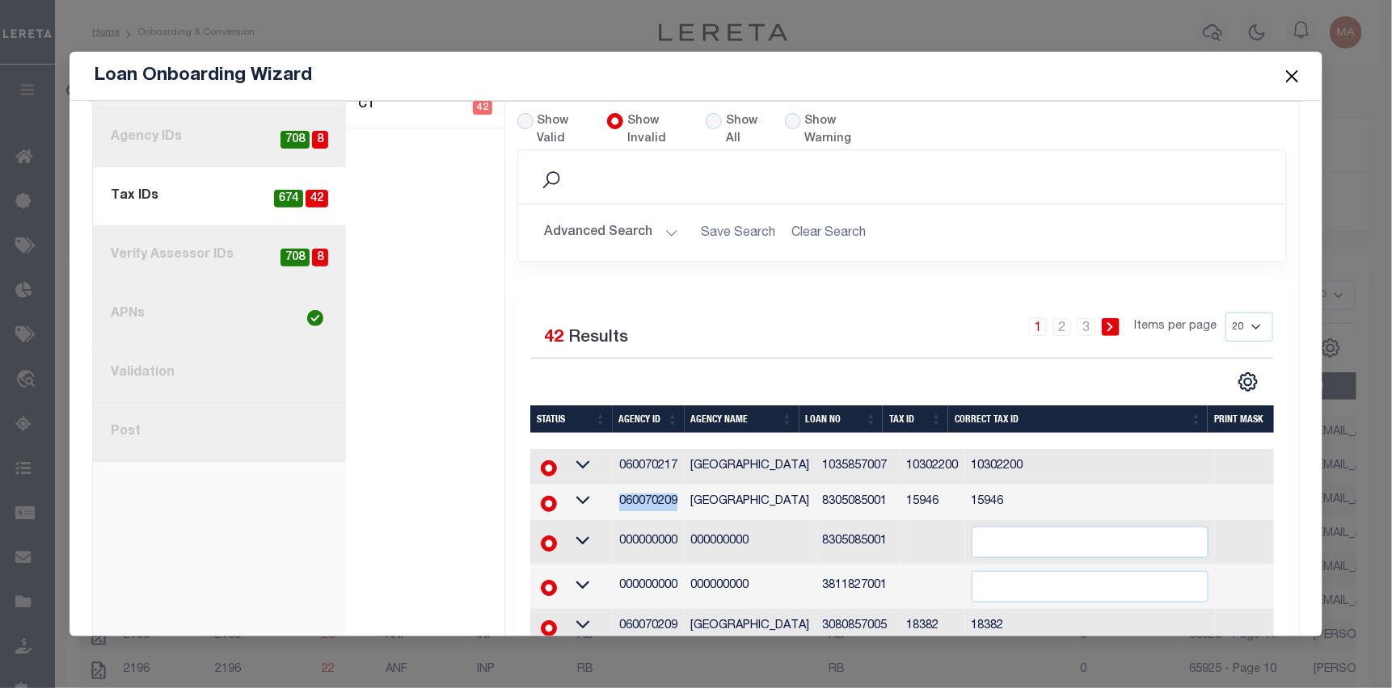
scroll to position [162, 0]
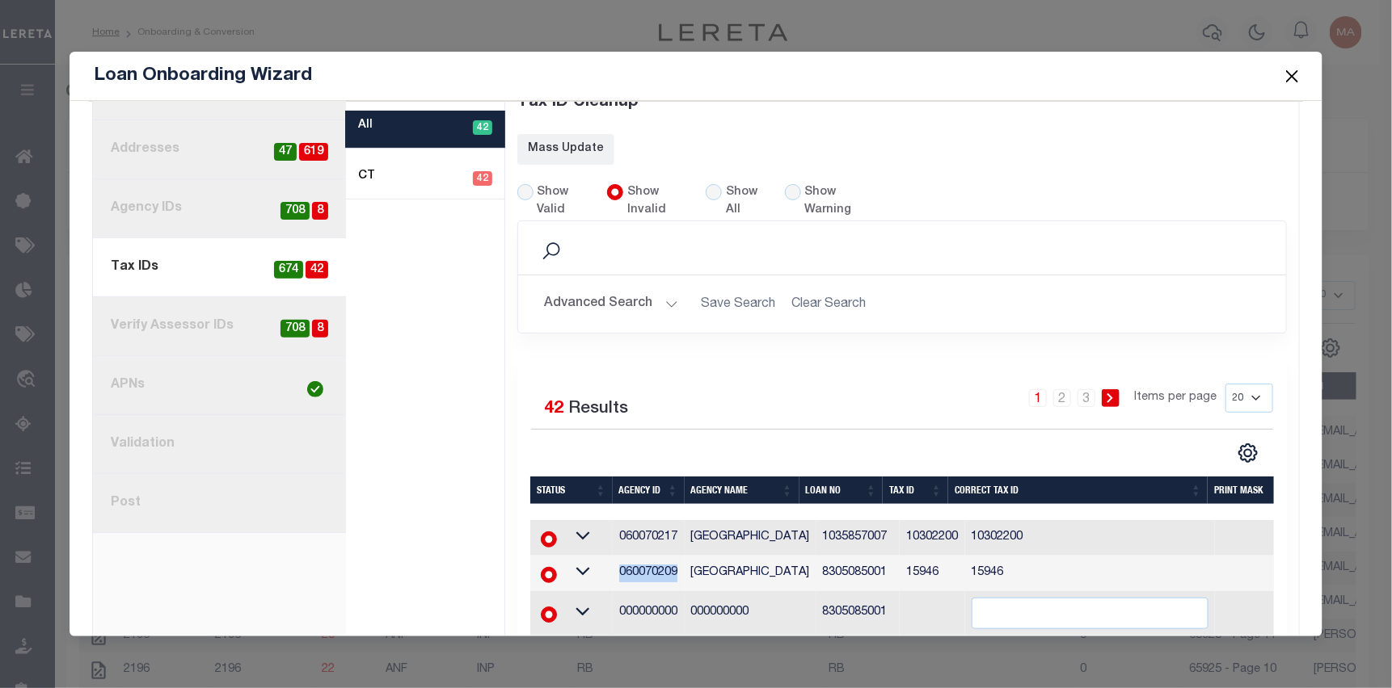
click at [664, 294] on button "Advanced Search" at bounding box center [611, 304] width 134 height 32
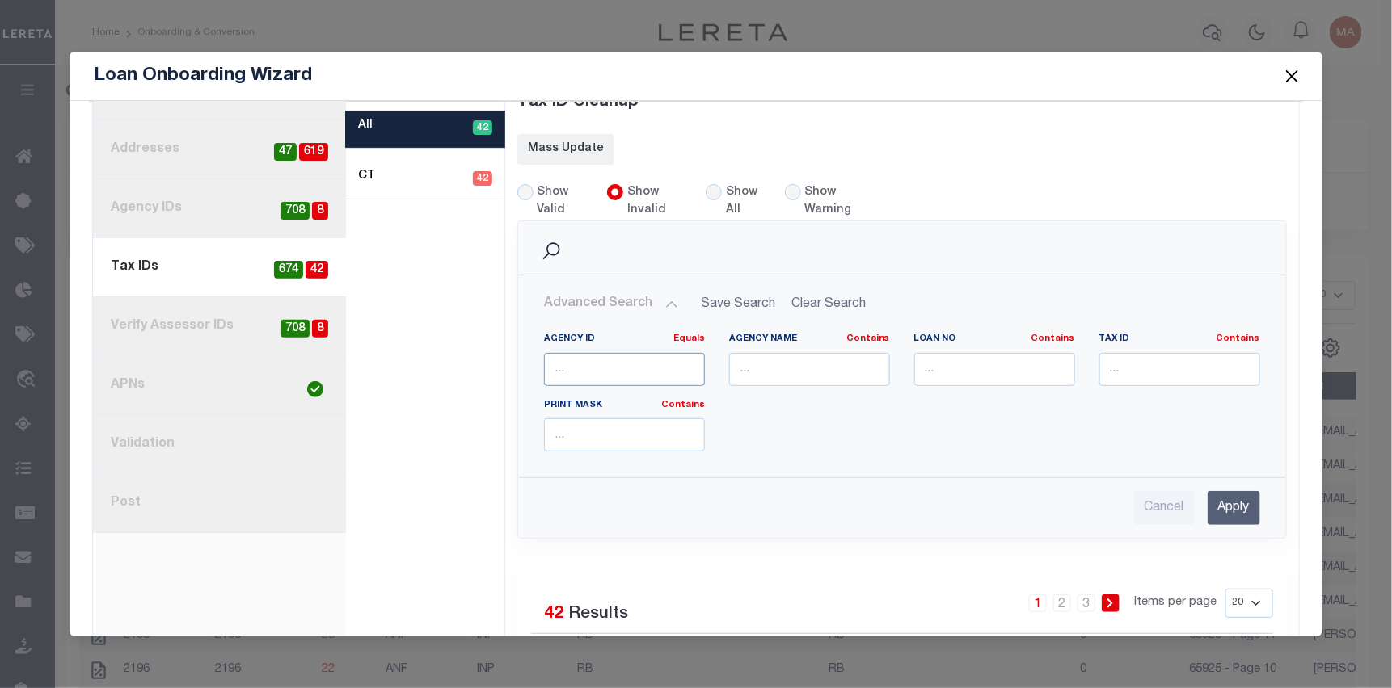
click at [622, 367] on input "number" at bounding box center [624, 369] width 161 height 33
type input "000000000"
click at [675, 335] on link "Equals" at bounding box center [689, 339] width 32 height 9
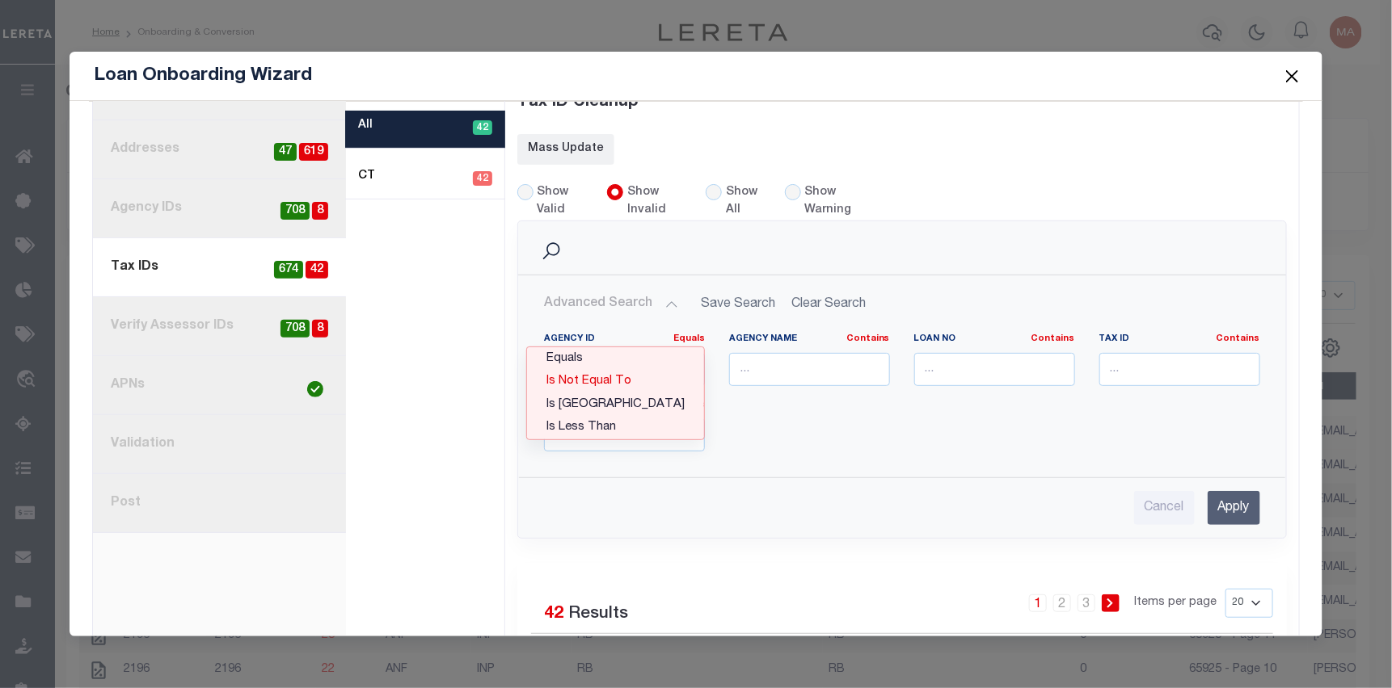
click at [649, 371] on link "Is Not Equal To" at bounding box center [615, 381] width 177 height 23
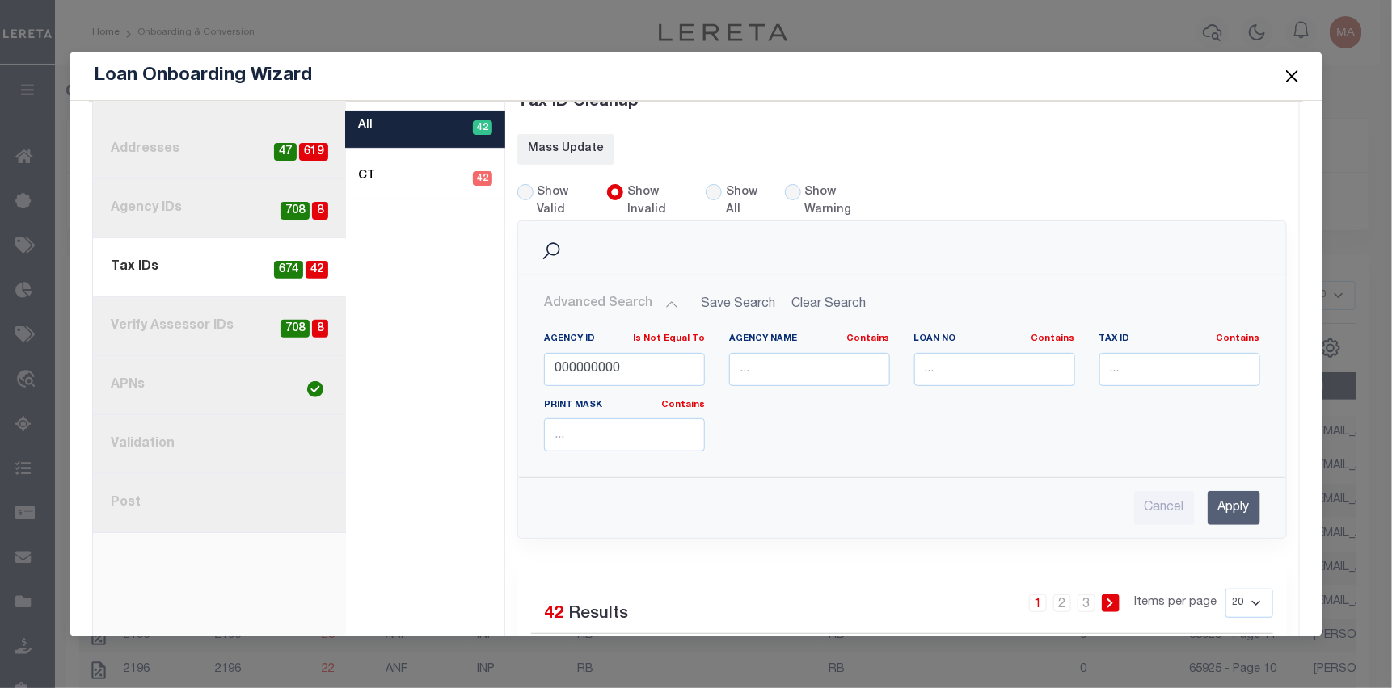
click at [1215, 504] on input "Apply" at bounding box center [1233, 507] width 53 height 33
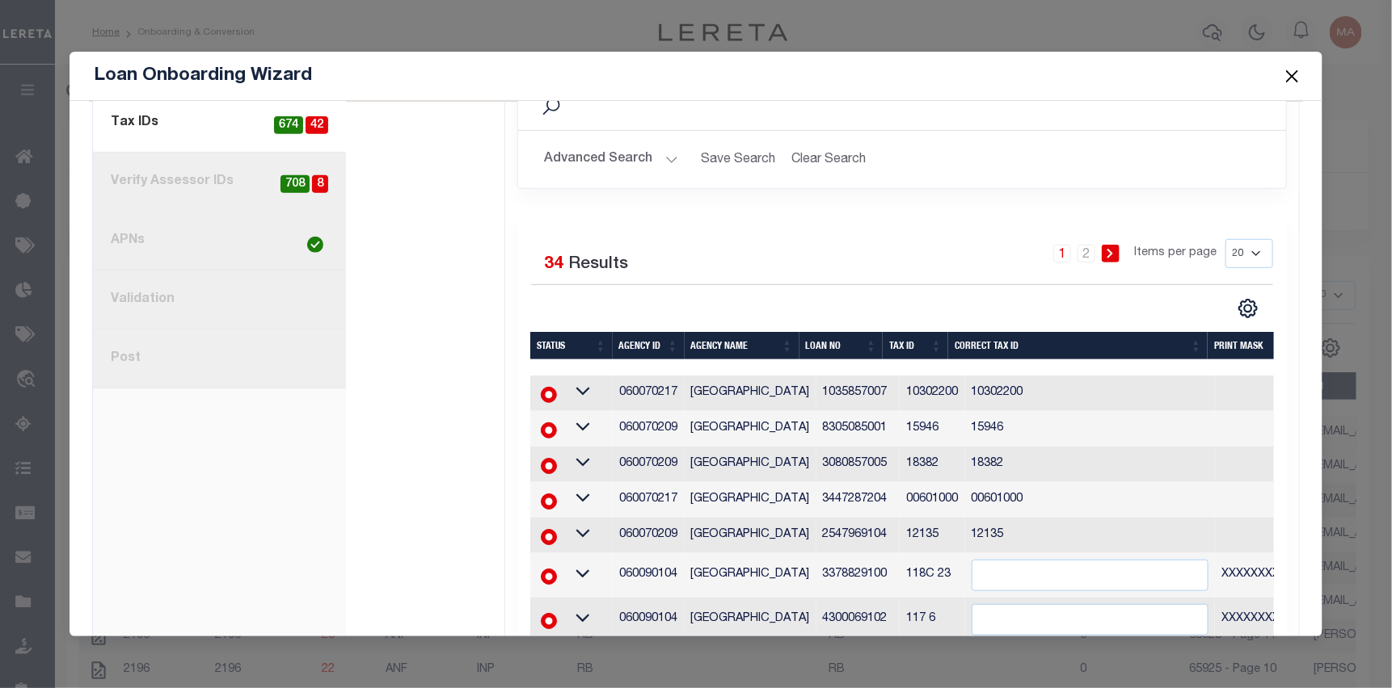
scroll to position [404, 0]
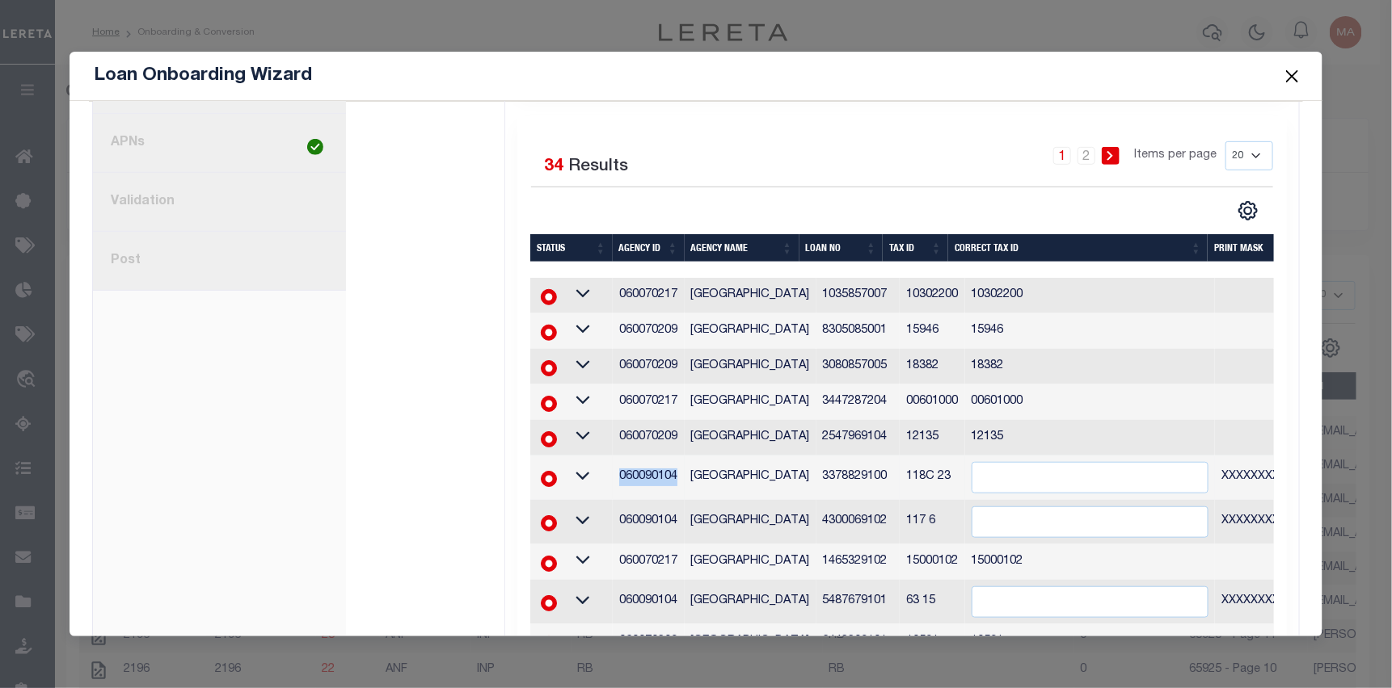
drag, startPoint x: 673, startPoint y: 475, endPoint x: 624, endPoint y: 469, distance: 49.7
click at [619, 470] on td "060090104" at bounding box center [649, 478] width 72 height 44
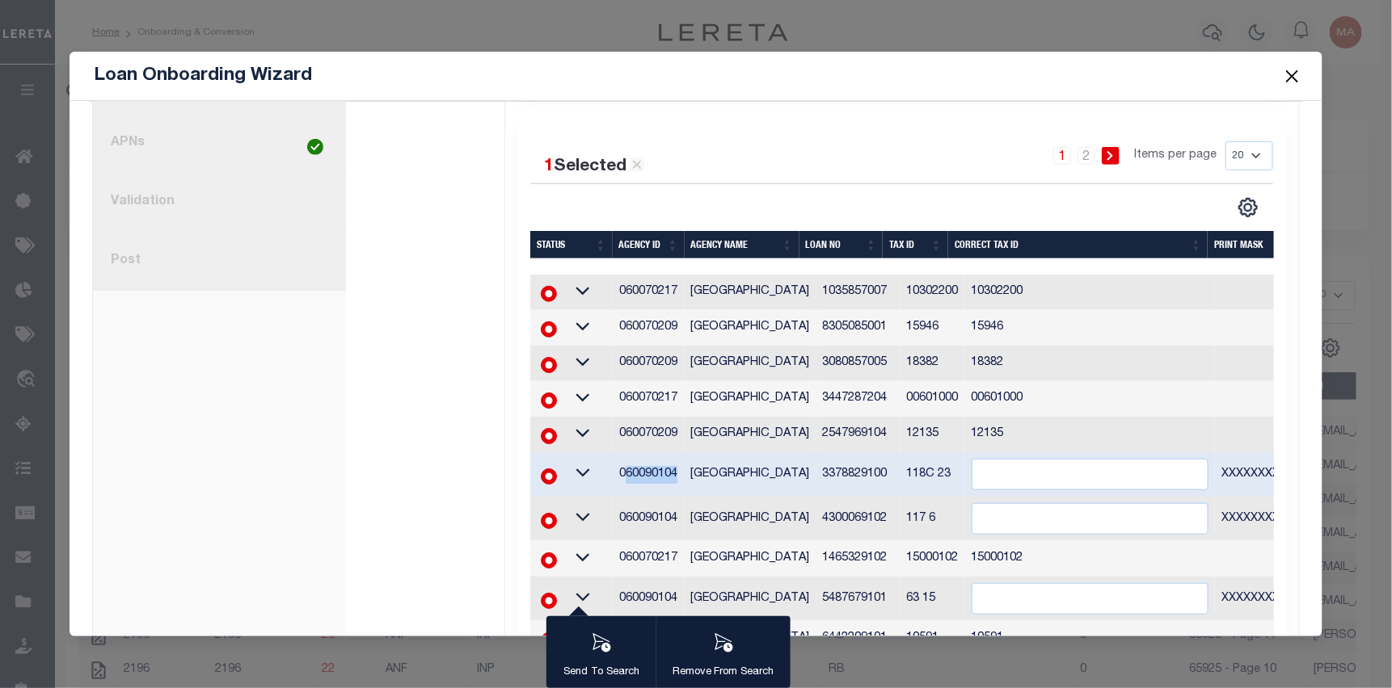
copy td "60090104"
drag, startPoint x: 655, startPoint y: 485, endPoint x: 672, endPoint y: 483, distance: 16.2
click at [657, 485] on td "060090104" at bounding box center [649, 475] width 72 height 44
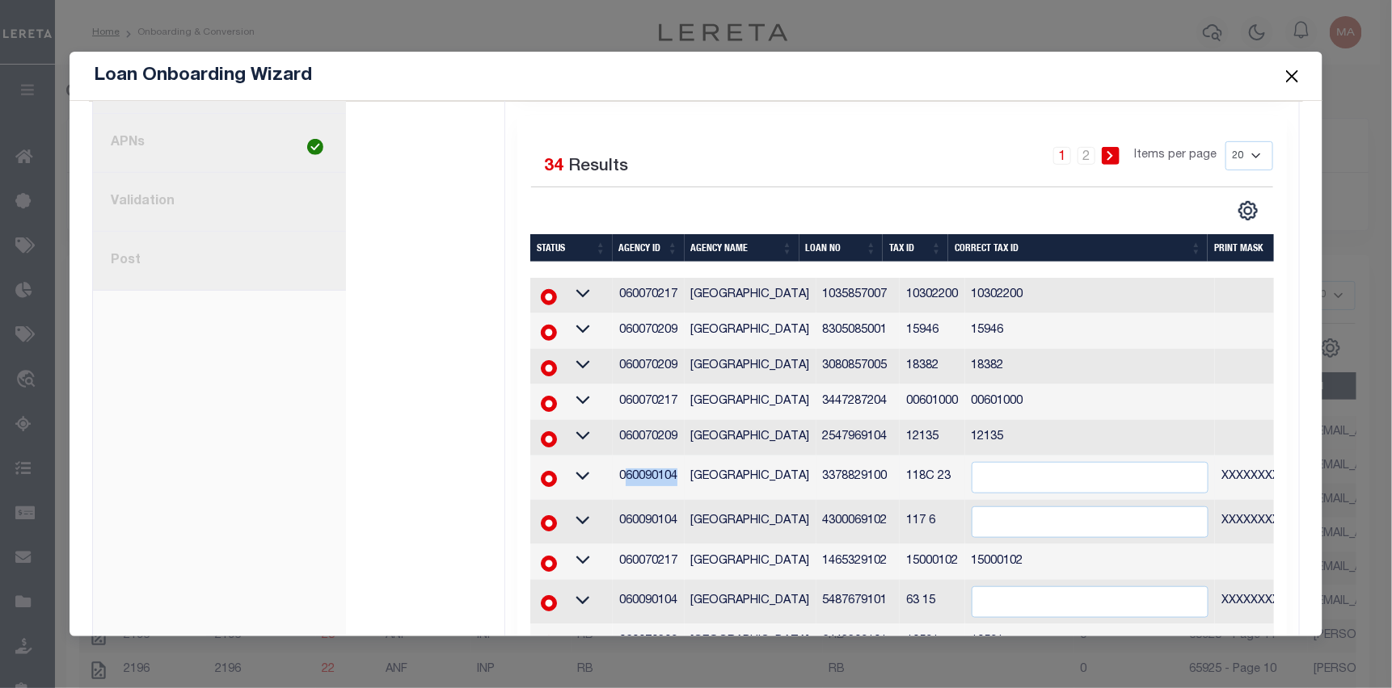
drag, startPoint x: 672, startPoint y: 474, endPoint x: 679, endPoint y: 486, distance: 14.5
click at [673, 474] on td "060090104" at bounding box center [649, 478] width 72 height 44
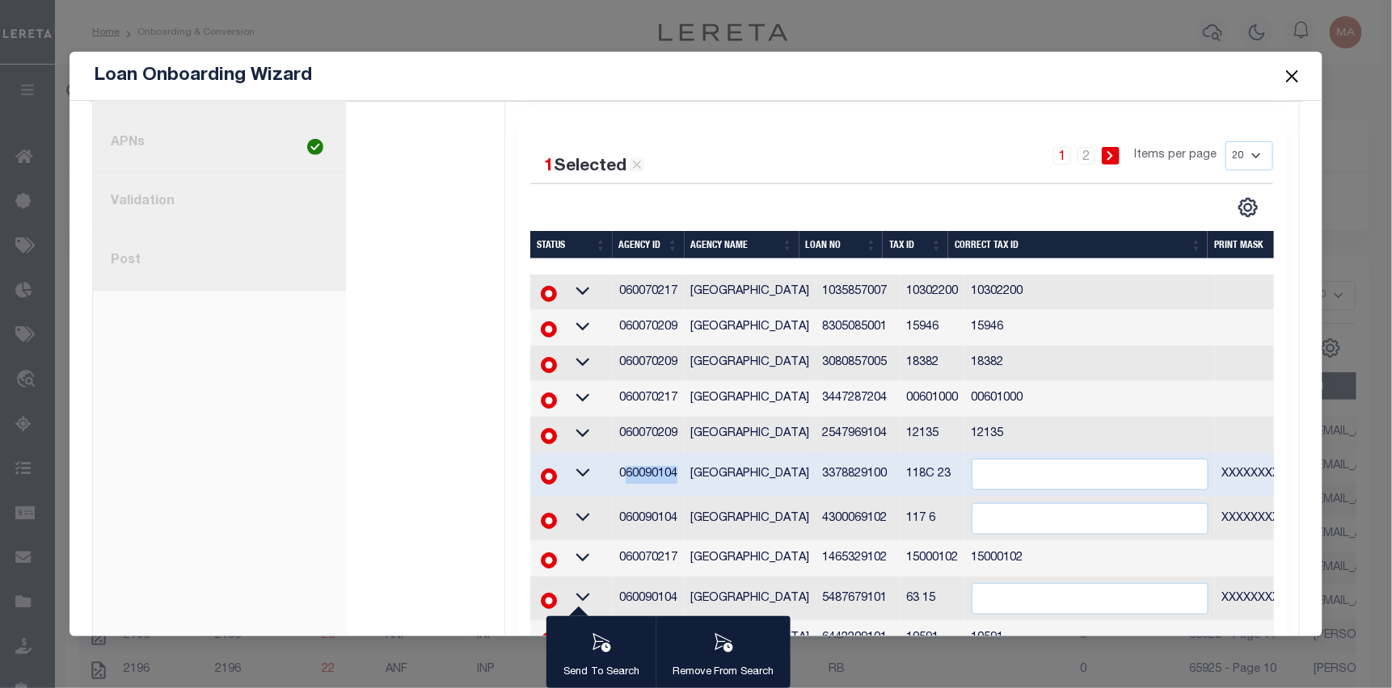
click at [677, 479] on td "060090104" at bounding box center [649, 475] width 72 height 44
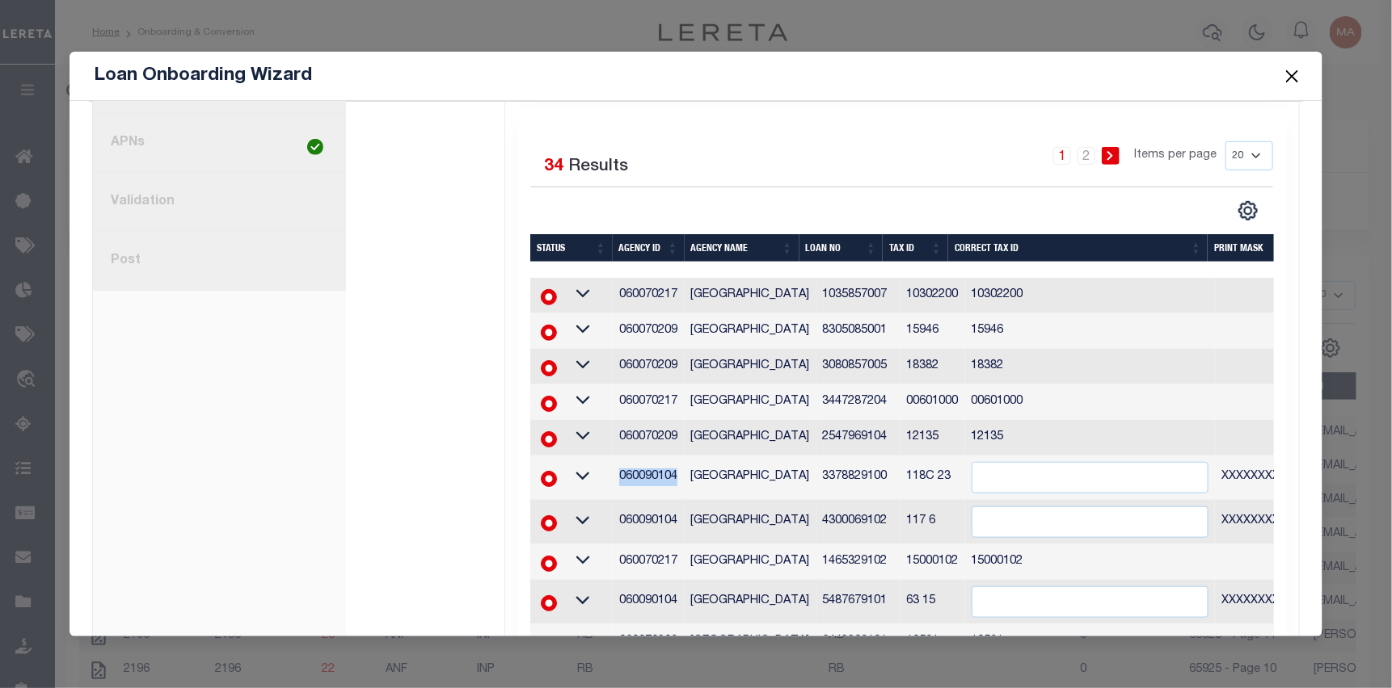
drag, startPoint x: 673, startPoint y: 474, endPoint x: 621, endPoint y: 472, distance: 52.6
click at [617, 472] on td "060090104" at bounding box center [649, 478] width 72 height 44
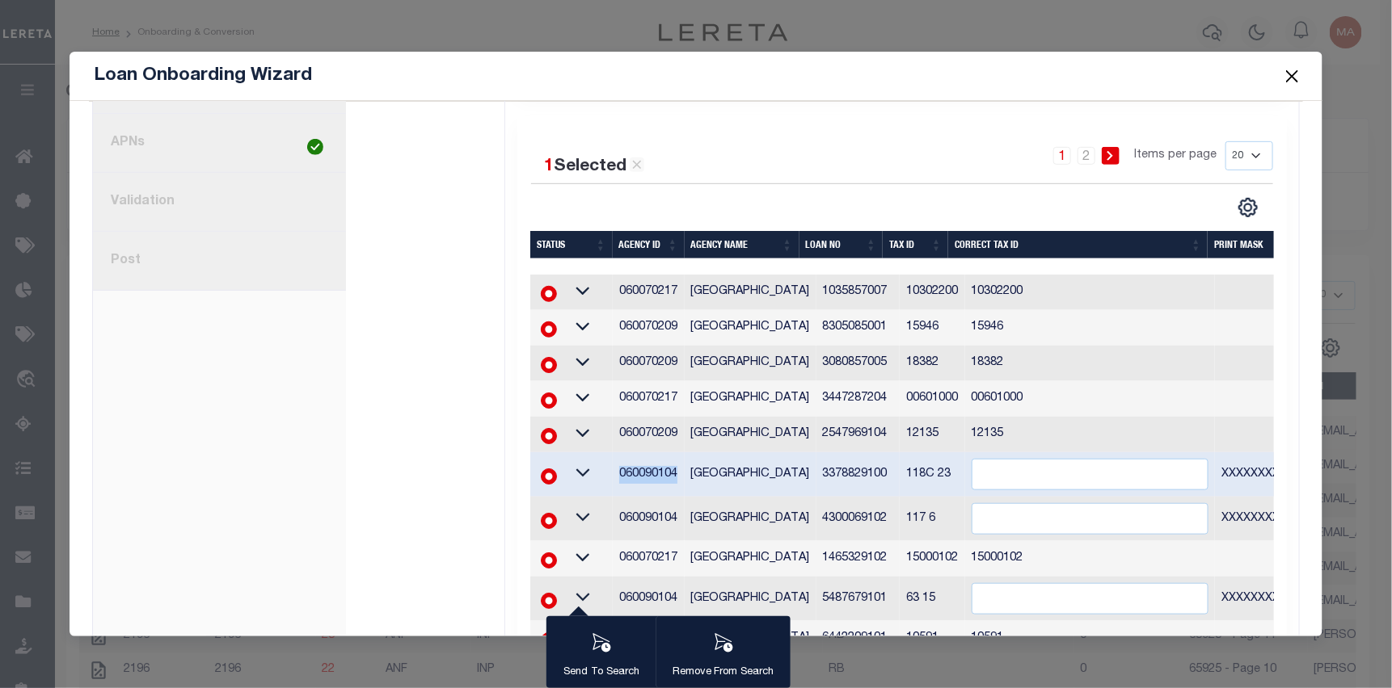
copy td "060090104"
drag, startPoint x: 930, startPoint y: 469, endPoint x: 886, endPoint y: 464, distance: 44.7
click at [899, 464] on td "118C 23" at bounding box center [931, 475] width 65 height 44
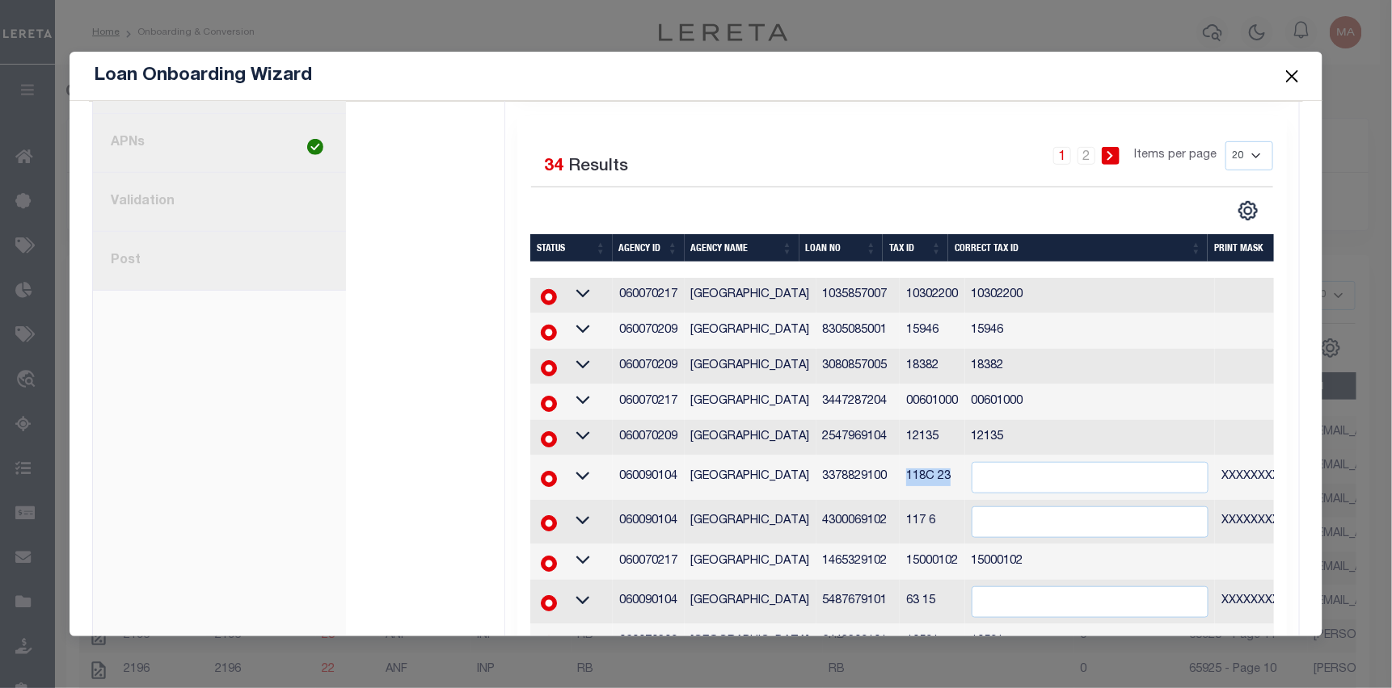
copy td "118C 23"
click at [1002, 483] on input "text" at bounding box center [1090, 478] width 238 height 32
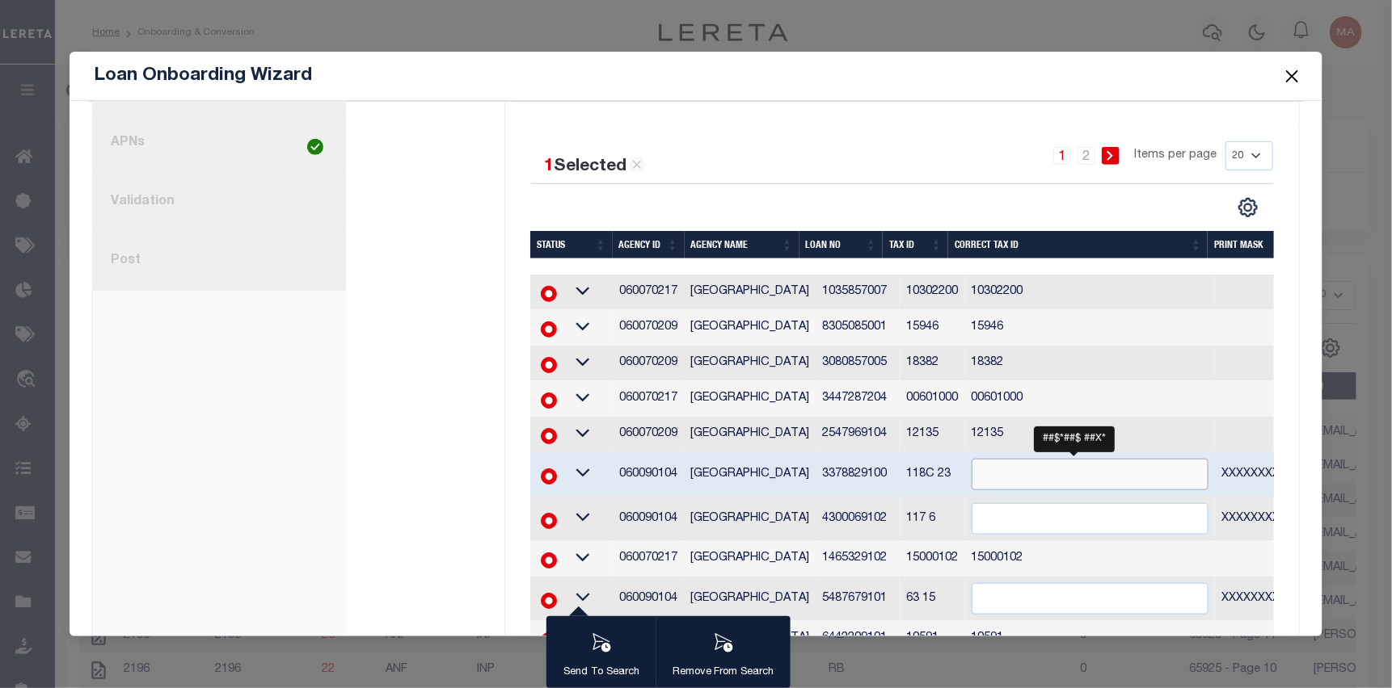
paste input "118C 23"
type input "118C 23"
click at [712, 167] on div "1 2 Items per page 20 40 60 100 200" at bounding box center [997, 162] width 575 height 42
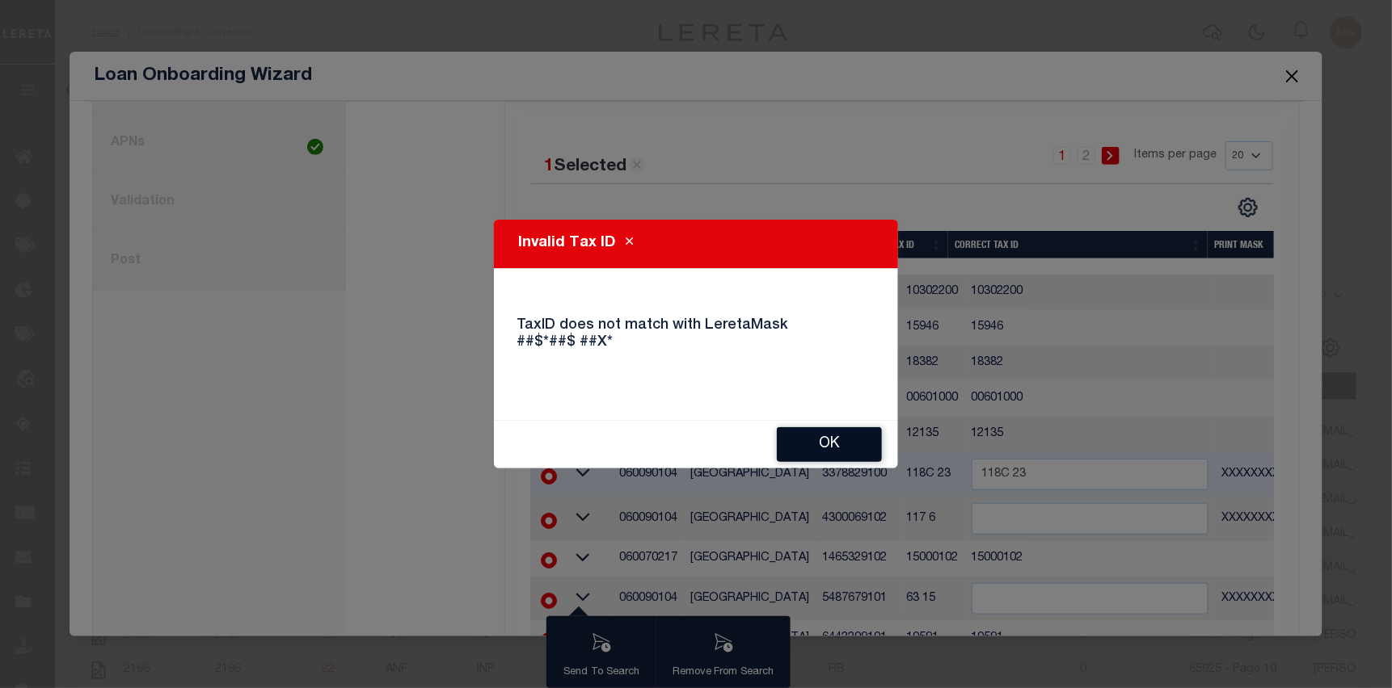
click at [857, 434] on button "Ok" at bounding box center [829, 444] width 105 height 35
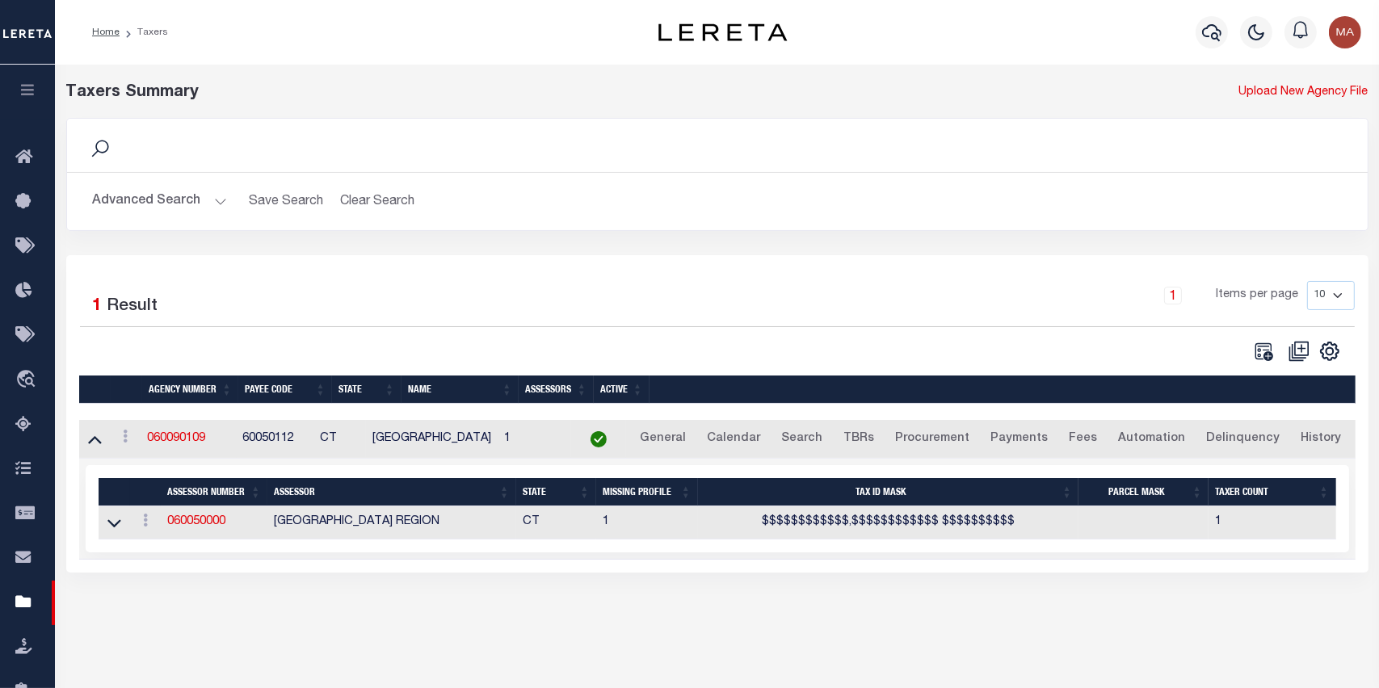
click at [221, 206] on button "Advanced Search" at bounding box center [160, 202] width 134 height 32
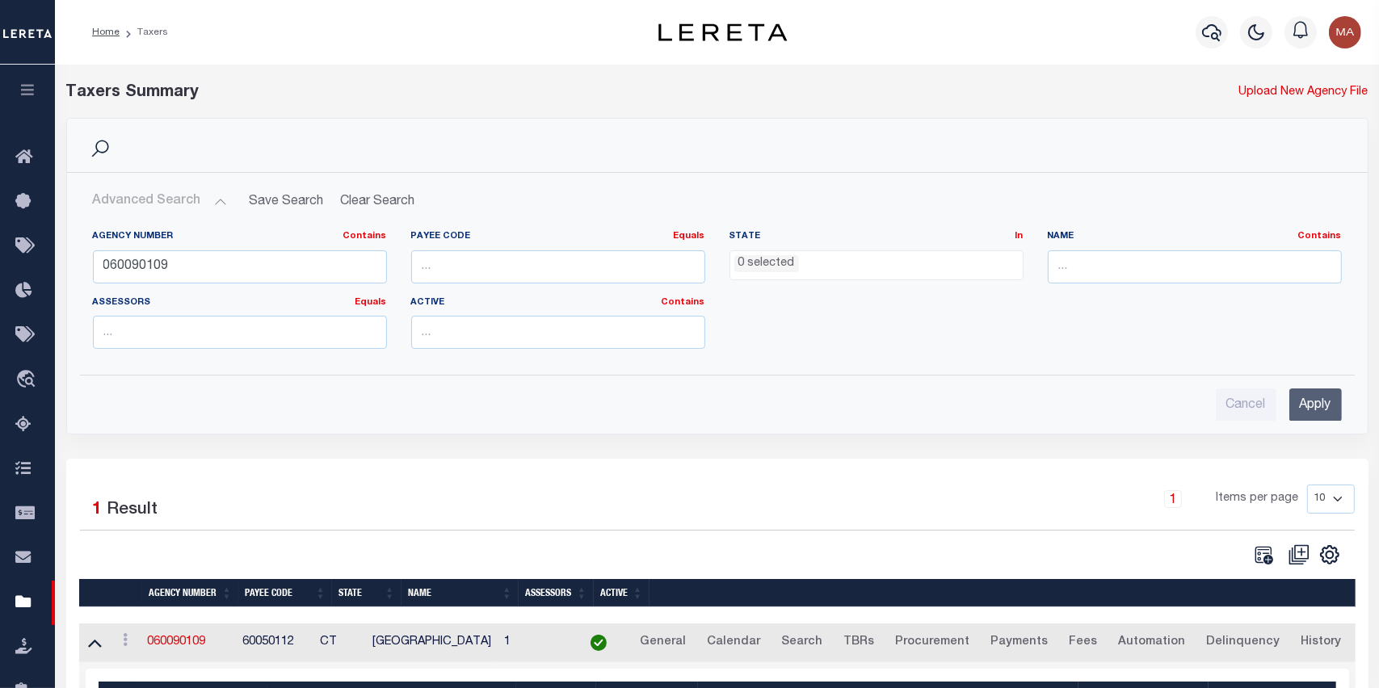
click at [213, 199] on button "Advanced Search" at bounding box center [160, 202] width 134 height 32
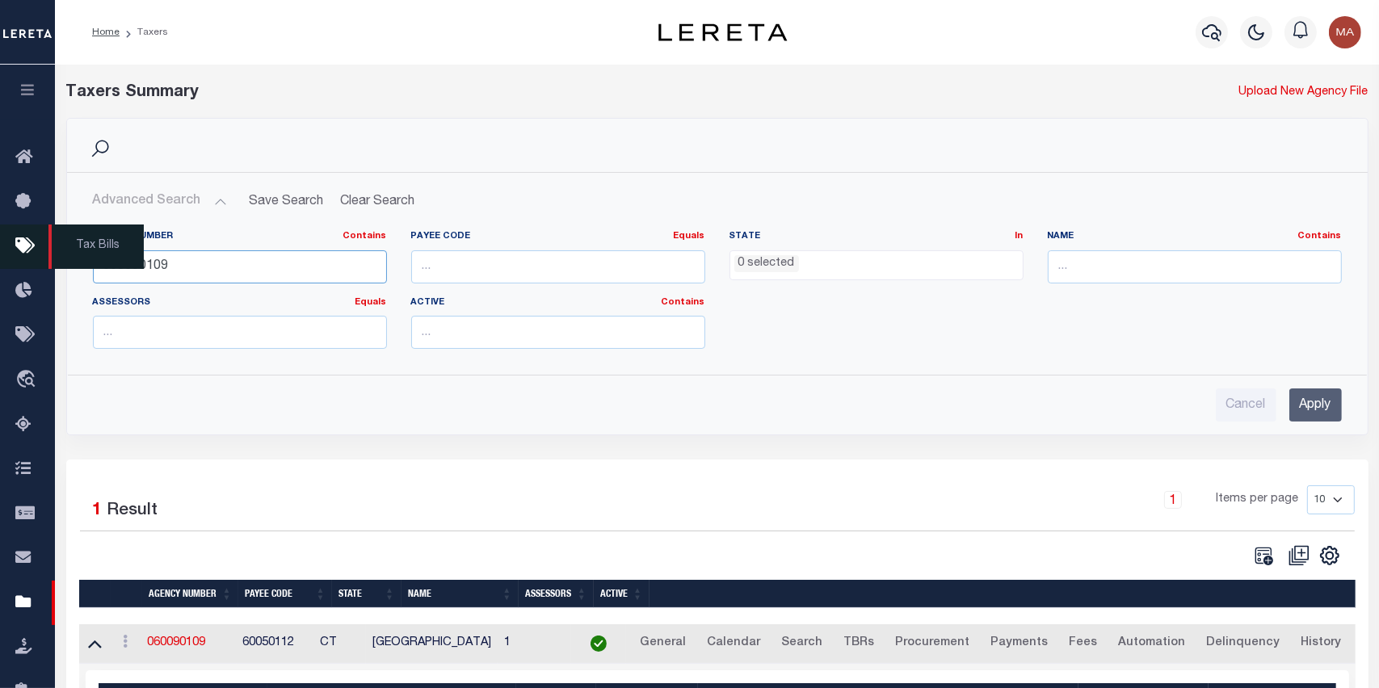
drag, startPoint x: 247, startPoint y: 256, endPoint x: 0, endPoint y: 256, distance: 247.3
click at [0, 256] on div "Home Taxers Profile" at bounding box center [689, 413] width 1379 height 827
paste input "060090104"
type input "060090104"
click at [1312, 411] on input "Apply" at bounding box center [1316, 405] width 53 height 33
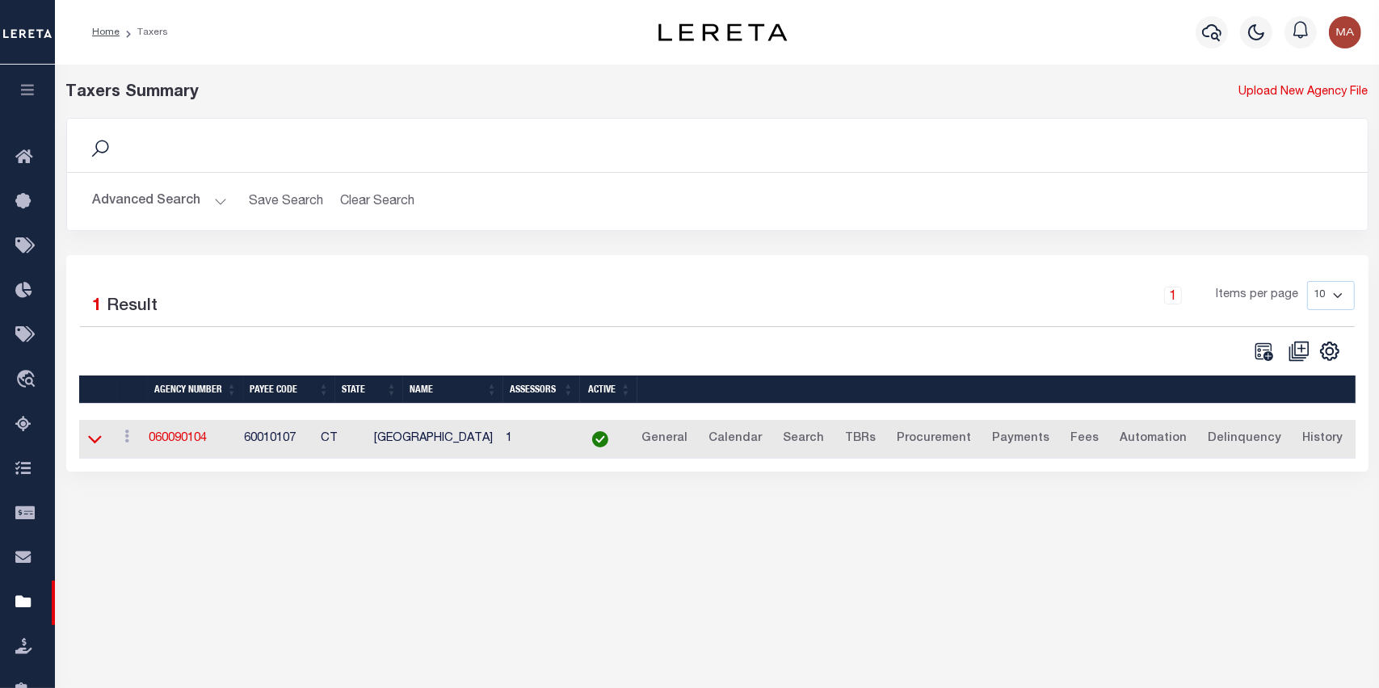
click at [95, 440] on icon at bounding box center [95, 439] width 14 height 17
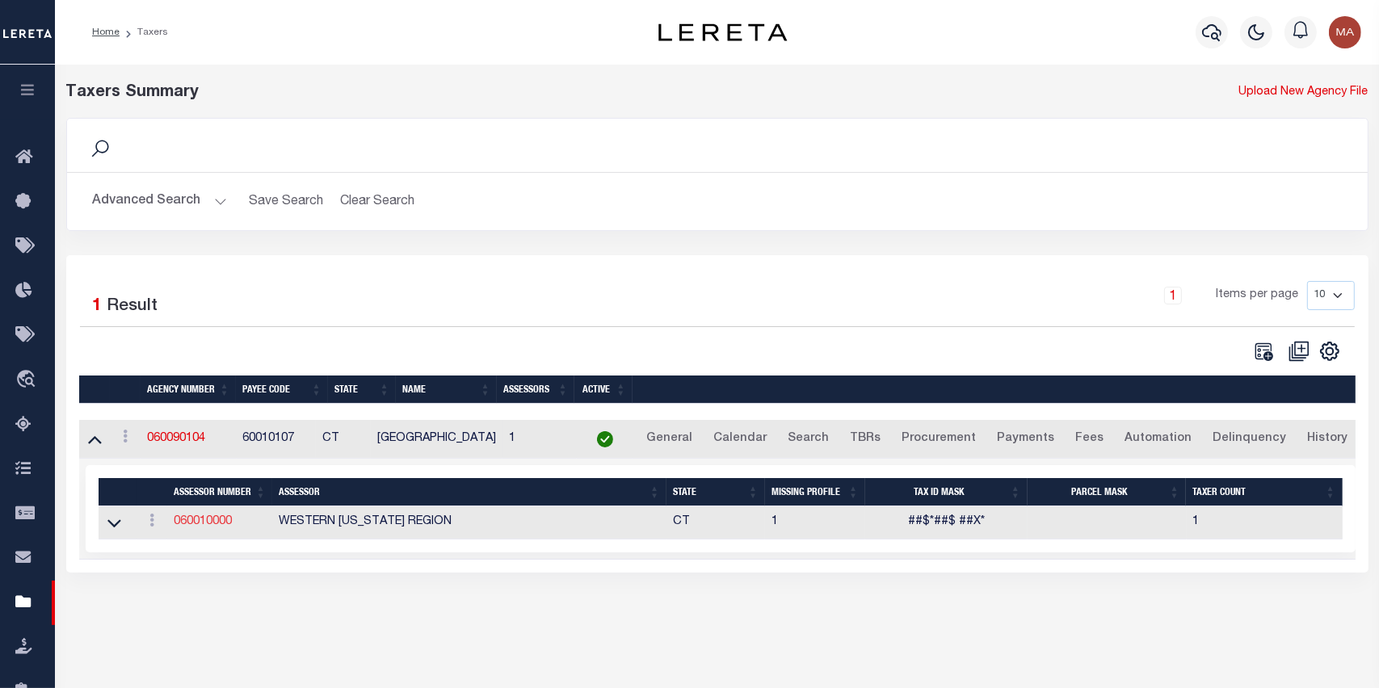
click at [214, 523] on link "060010000" at bounding box center [203, 521] width 58 height 11
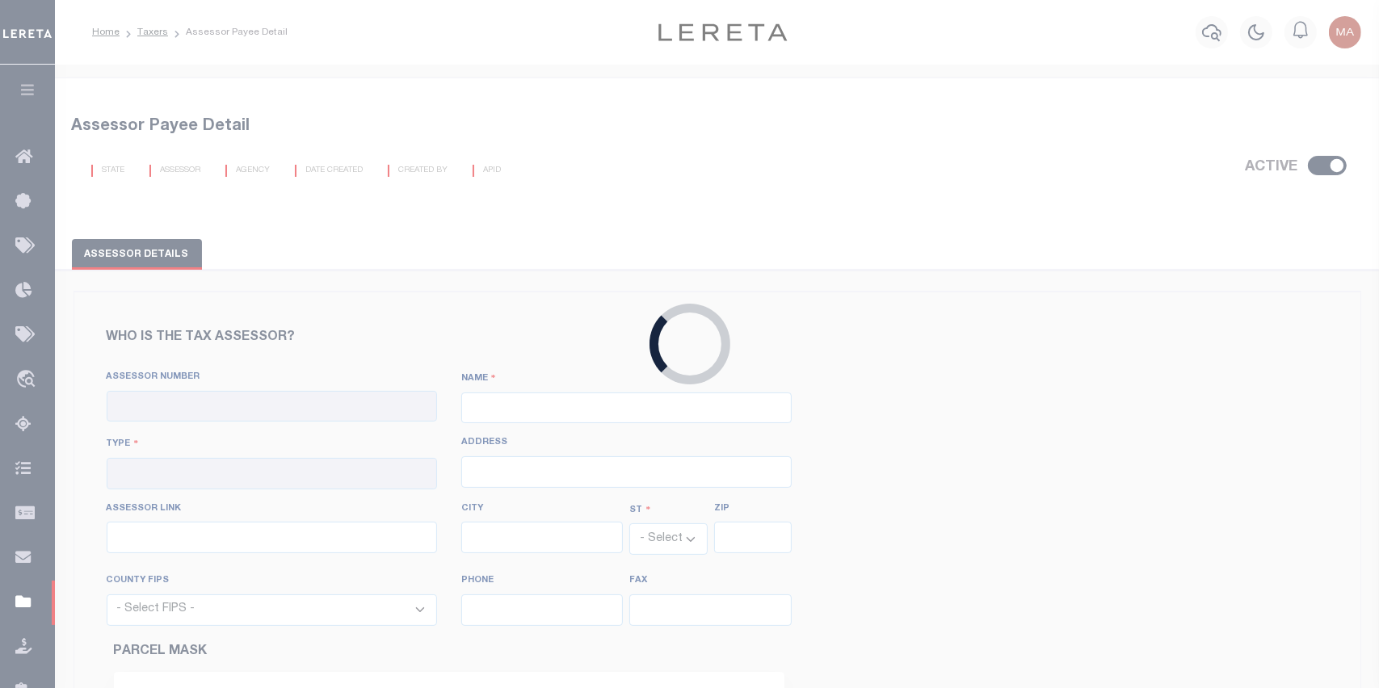
checkbox input "true"
type input "060010000"
type input "WESTERN [US_STATE] REGION"
type input "00 - County"
select select "CT"
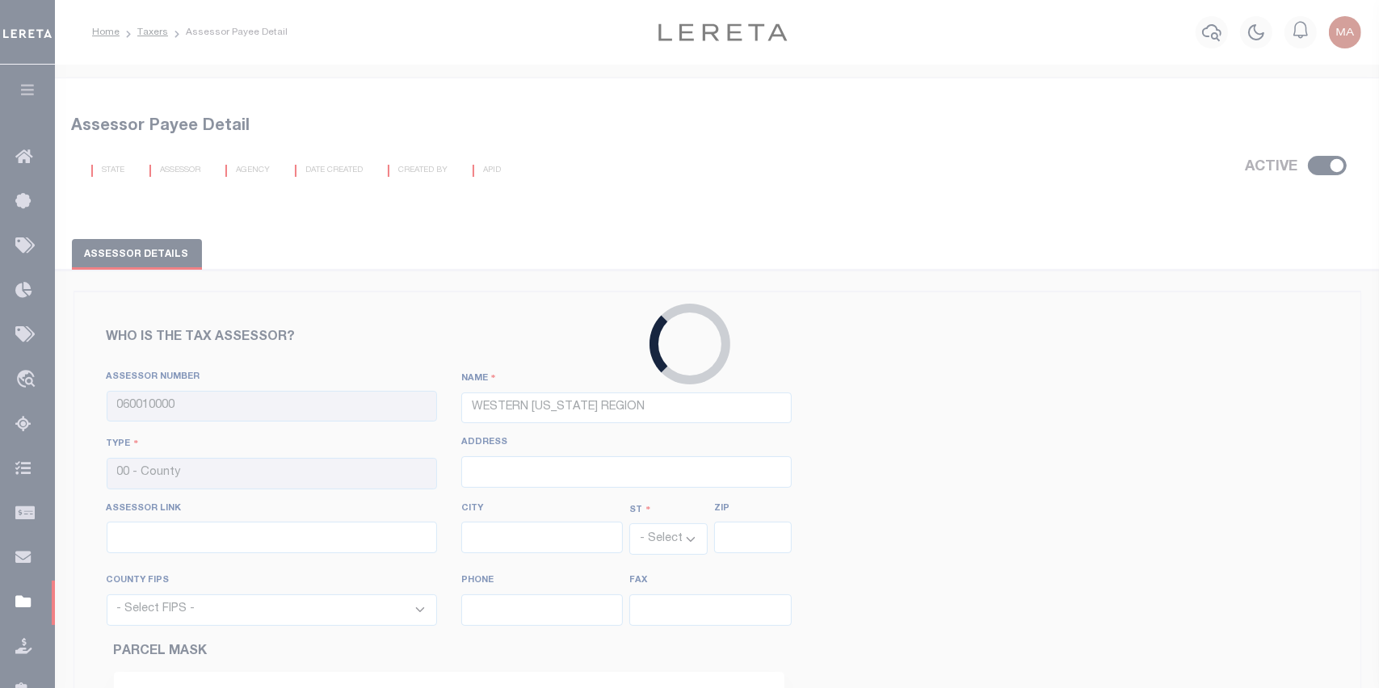
select select "9001"
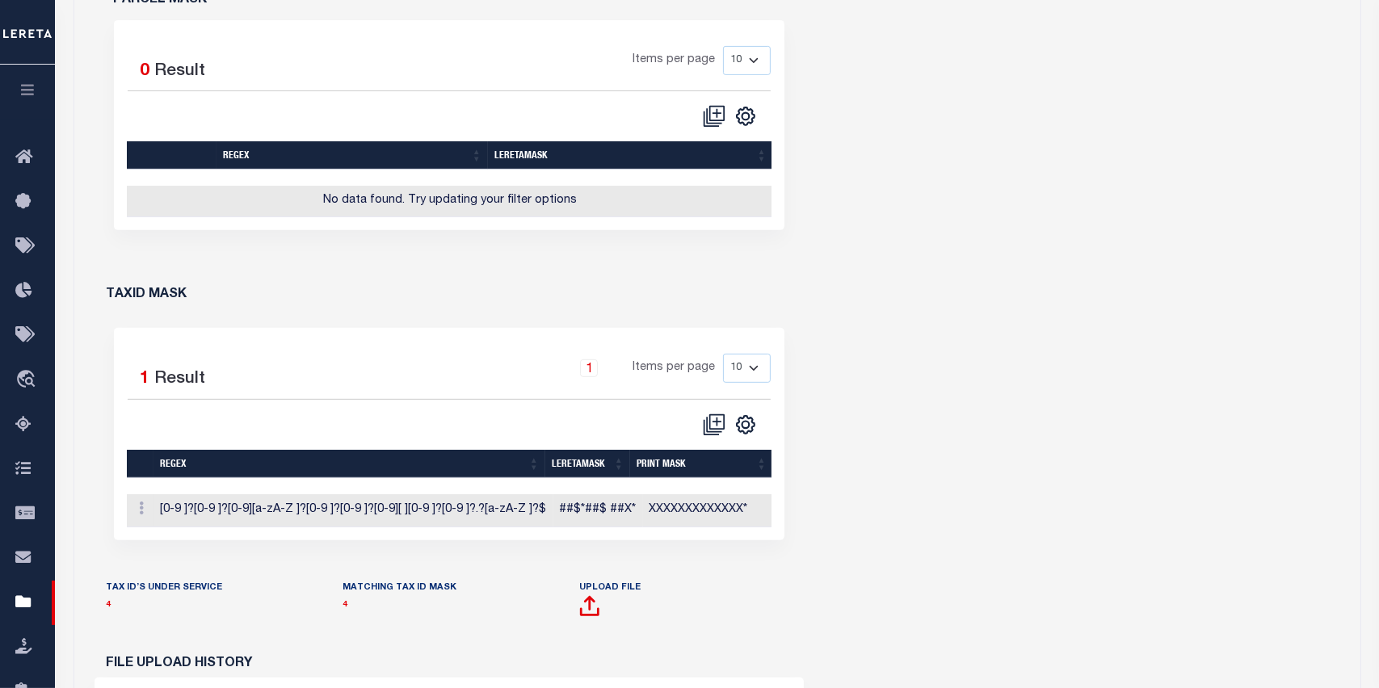
scroll to position [727, 0]
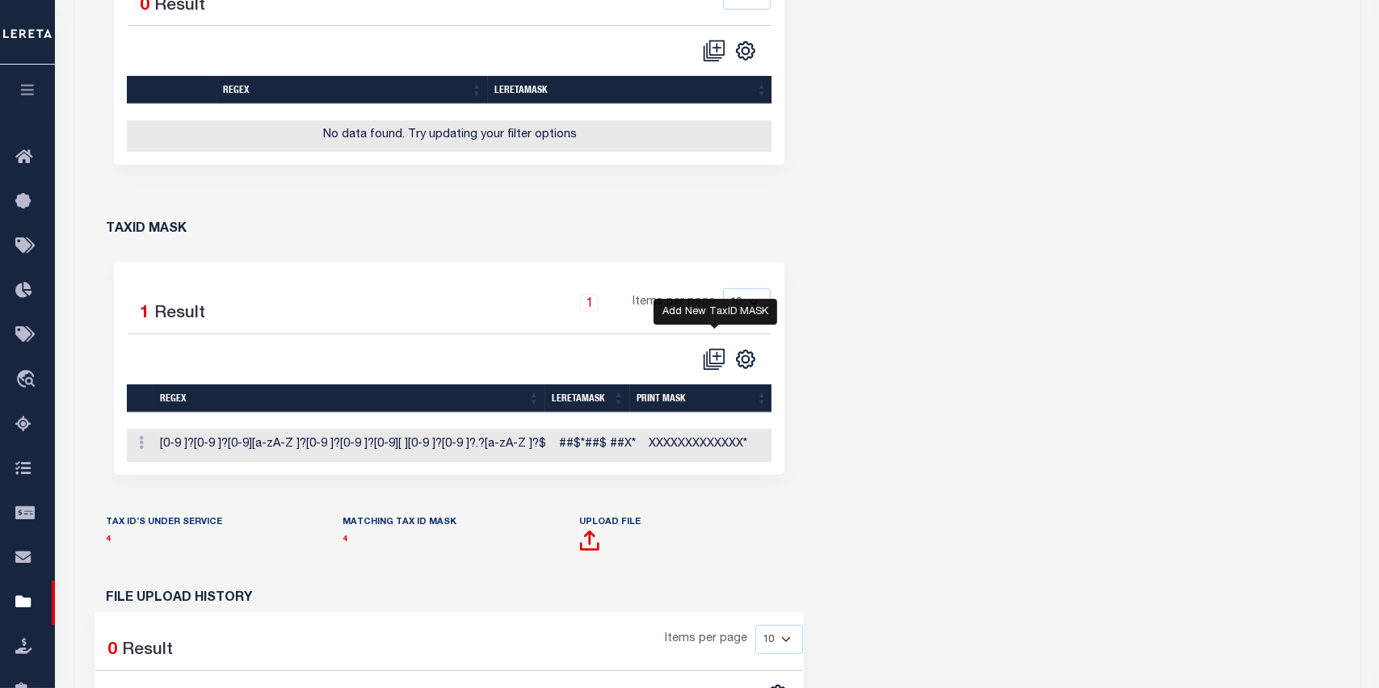
click at [717, 368] on icon "" at bounding box center [714, 359] width 23 height 23
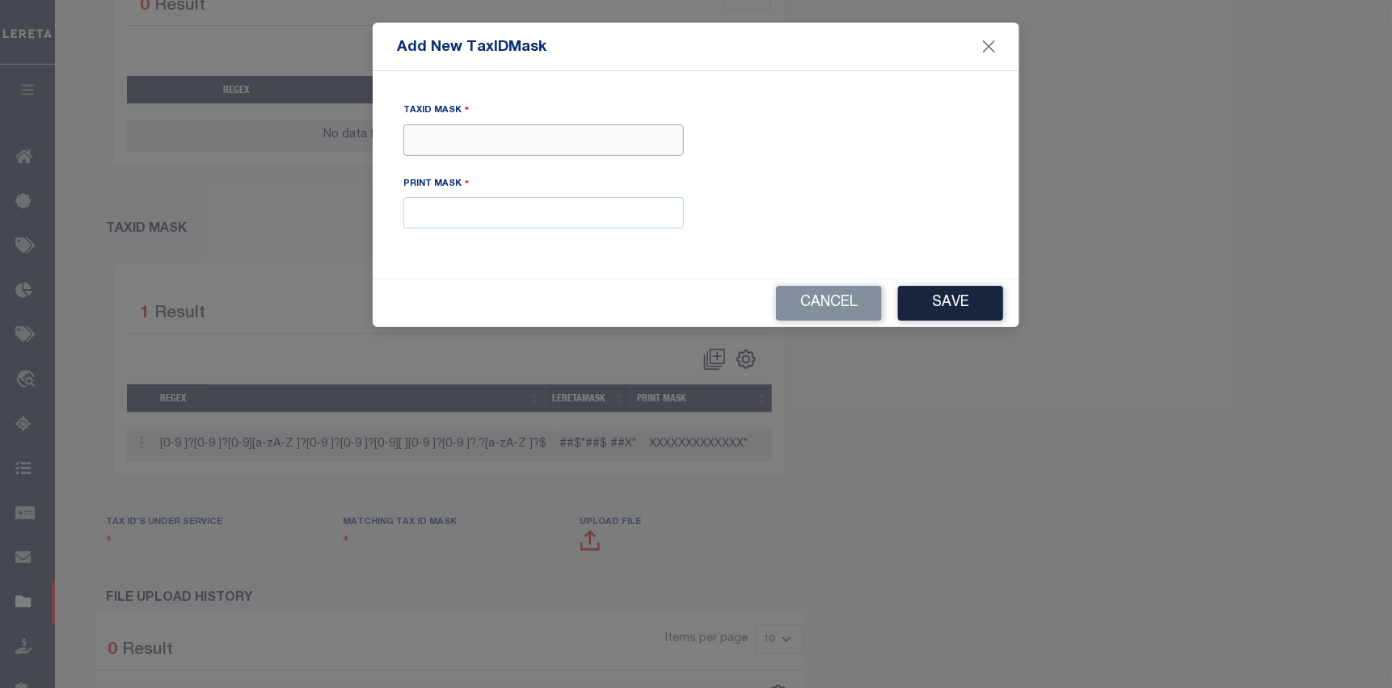
click at [430, 143] on input "Tax ID Mask" at bounding box center [543, 140] width 280 height 32
paste input "$XXX#####XX##"
type input "$XXX#####XX##"
click at [442, 210] on input "text" at bounding box center [543, 213] width 280 height 32
type input "xxxxxxxxxxxxx"
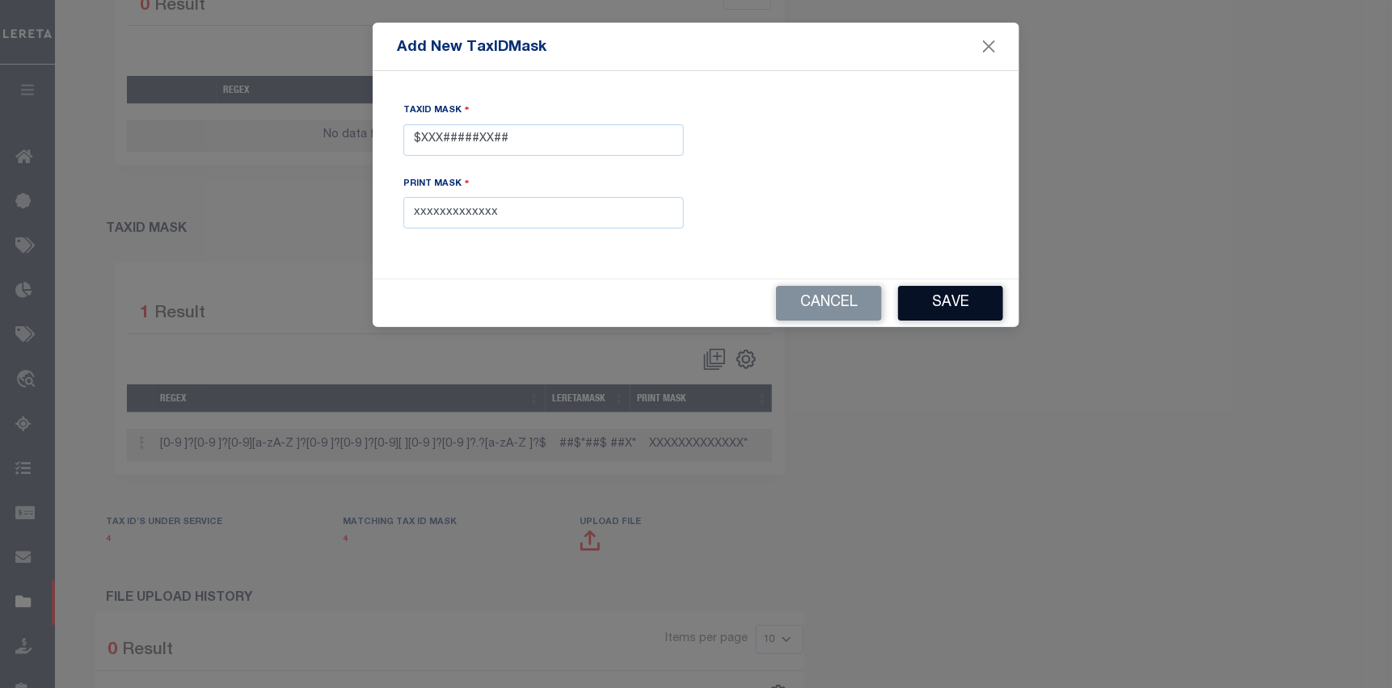
click at [937, 300] on button "Save" at bounding box center [950, 303] width 105 height 35
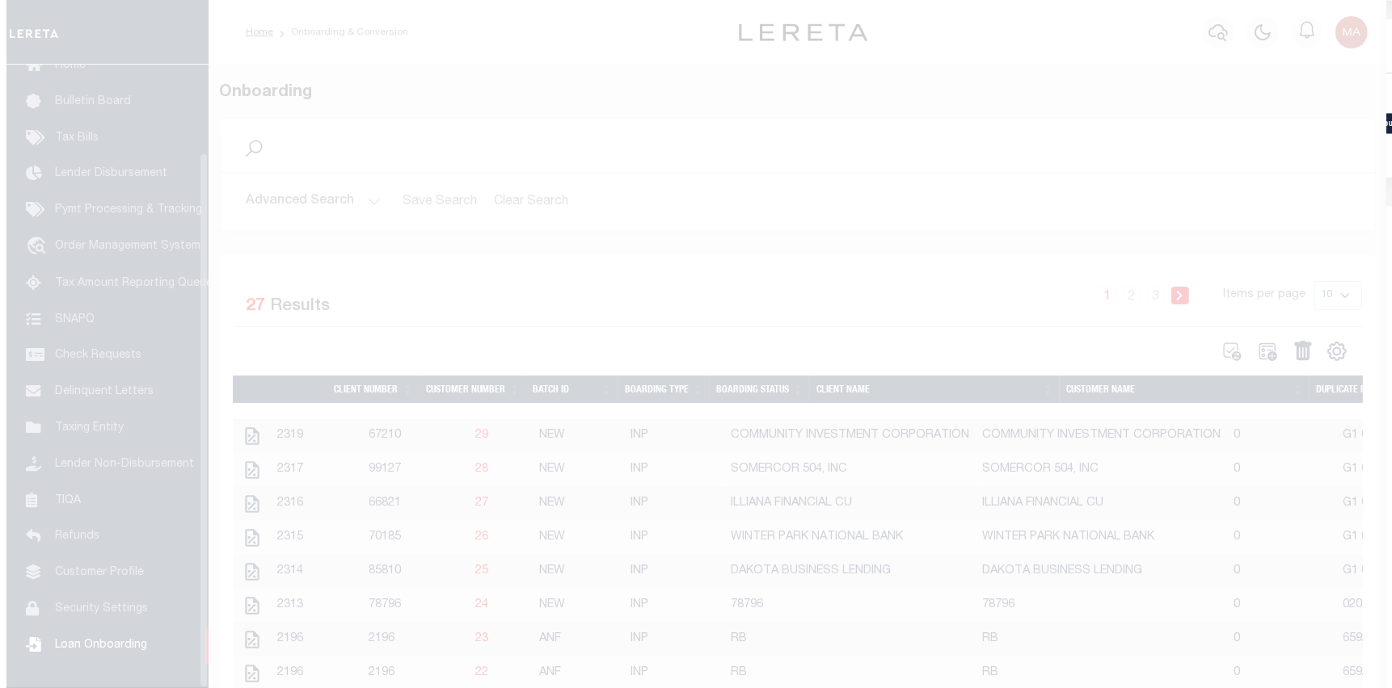
scroll to position [103, 0]
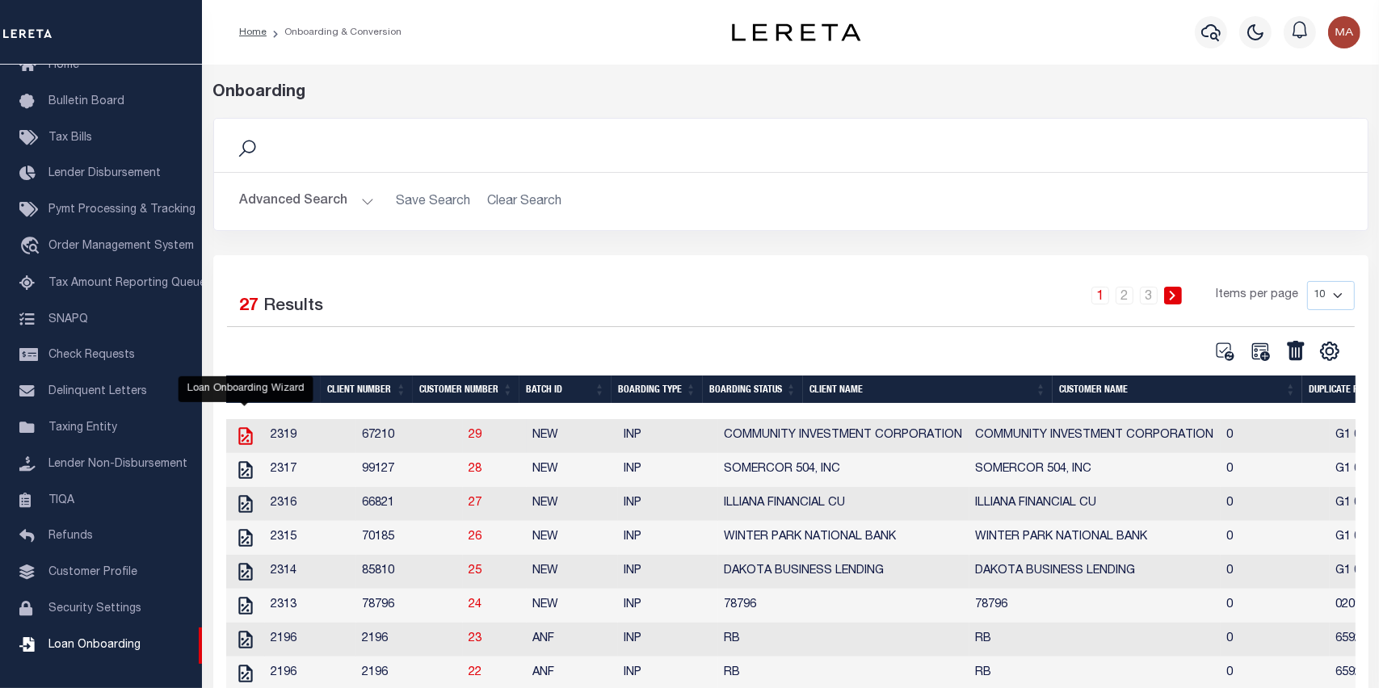
click at [242, 436] on icon "" at bounding box center [245, 436] width 21 height 21
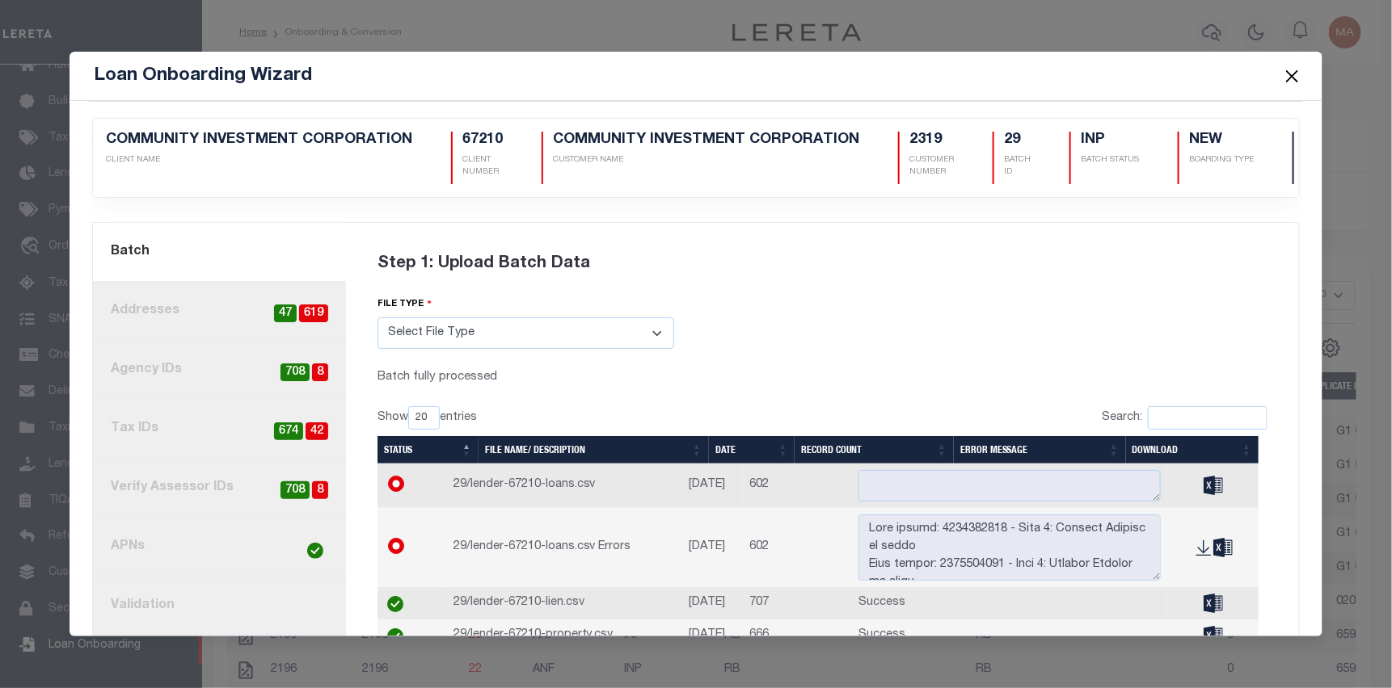
click at [226, 420] on link "4. Tax IDs 42 674" at bounding box center [219, 429] width 253 height 59
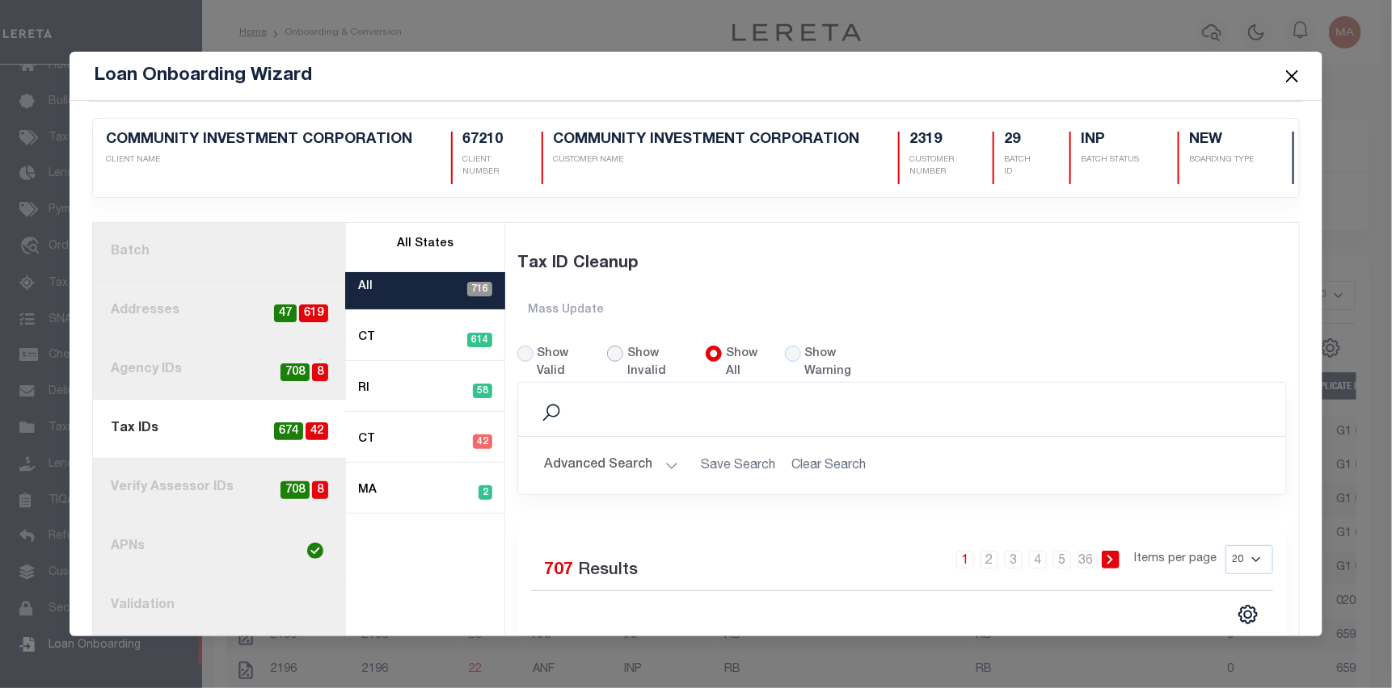
click at [609, 348] on input "Show Invalid" at bounding box center [615, 354] width 16 height 16
radio input "true"
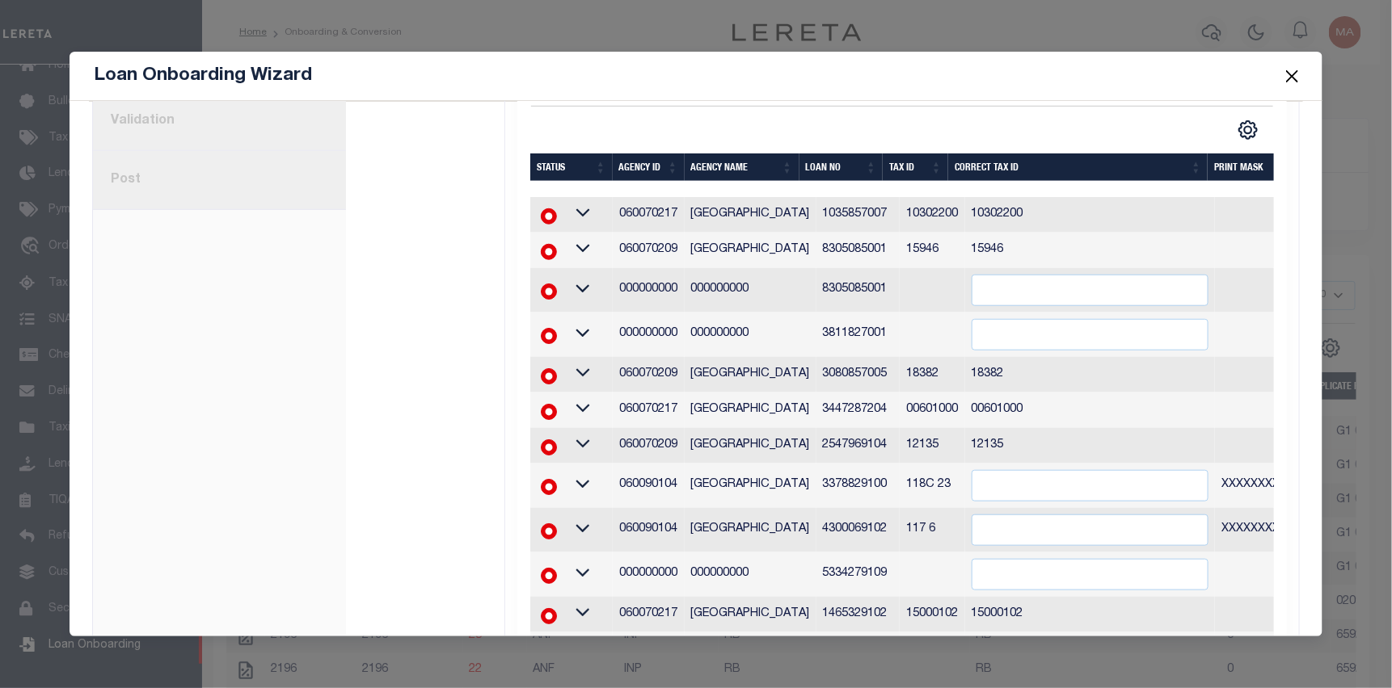
scroll to position [566, 0]
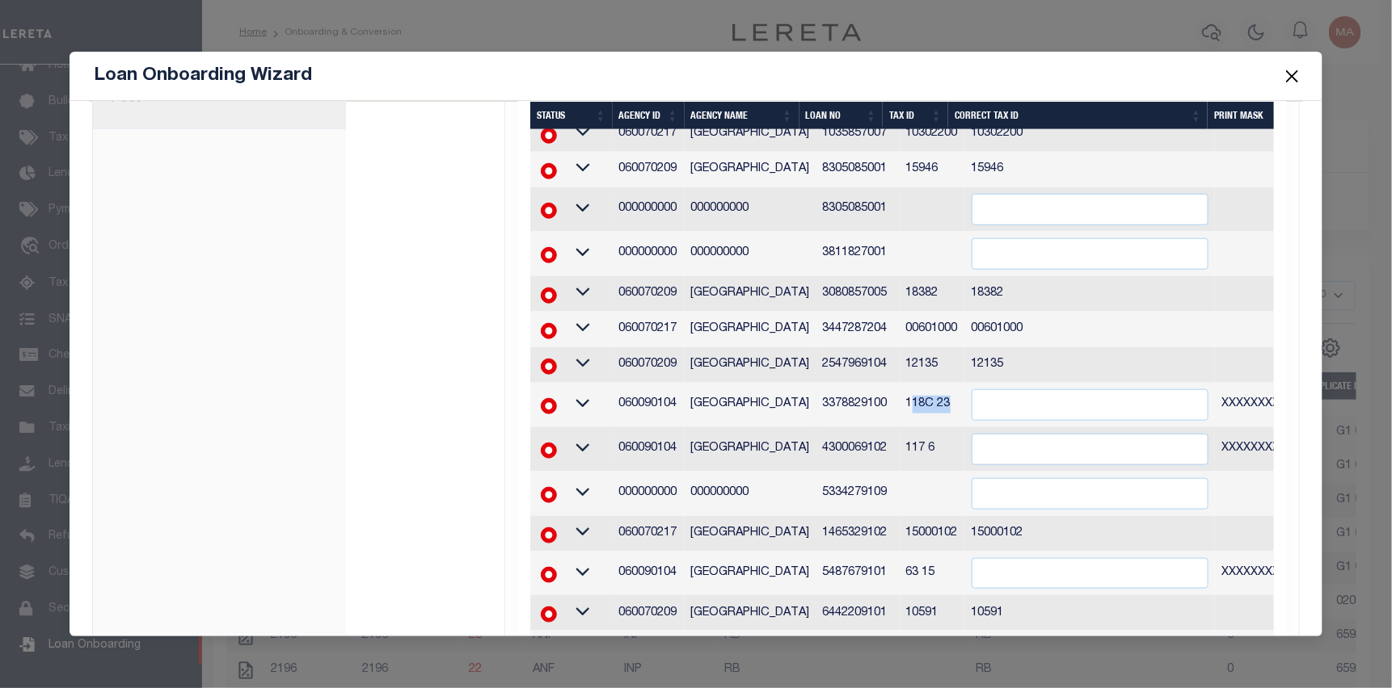
drag, startPoint x: 928, startPoint y: 401, endPoint x: 892, endPoint y: 395, distance: 36.0
click at [899, 395] on td "118C 23" at bounding box center [931, 405] width 65 height 44
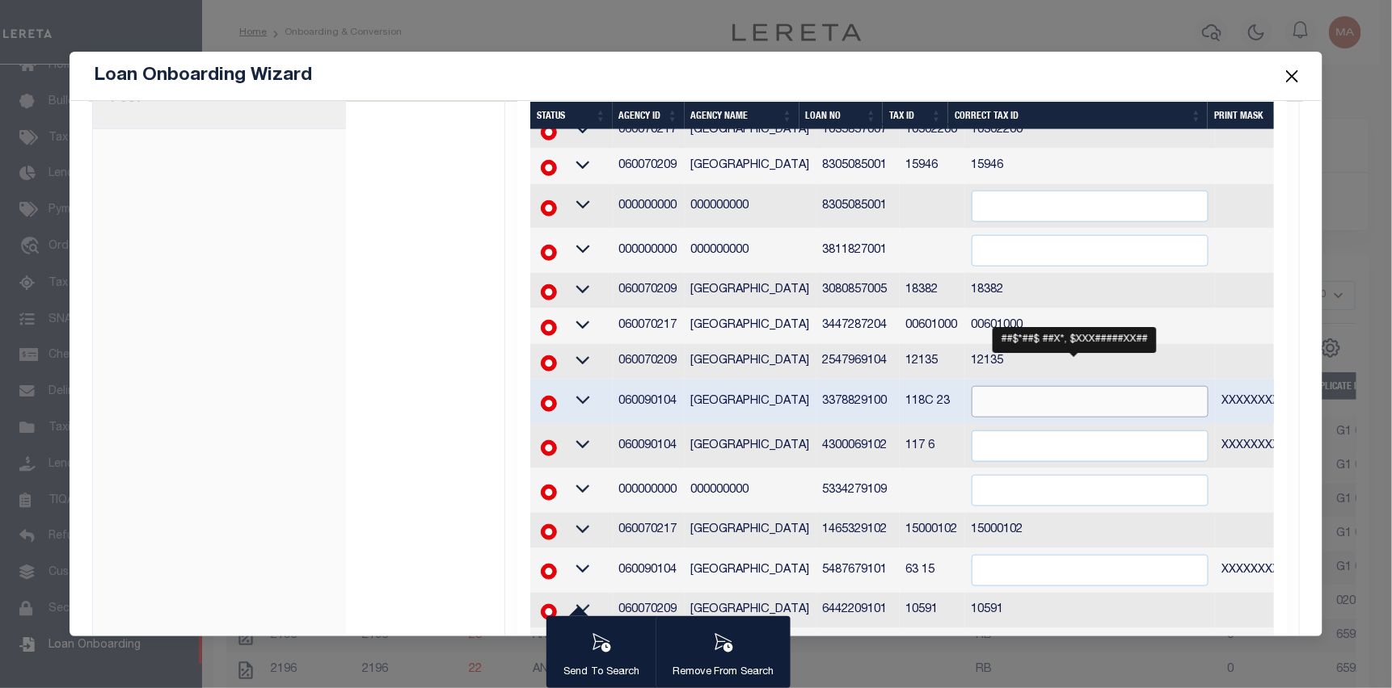
click at [1039, 401] on input "" at bounding box center [1090, 402] width 238 height 32
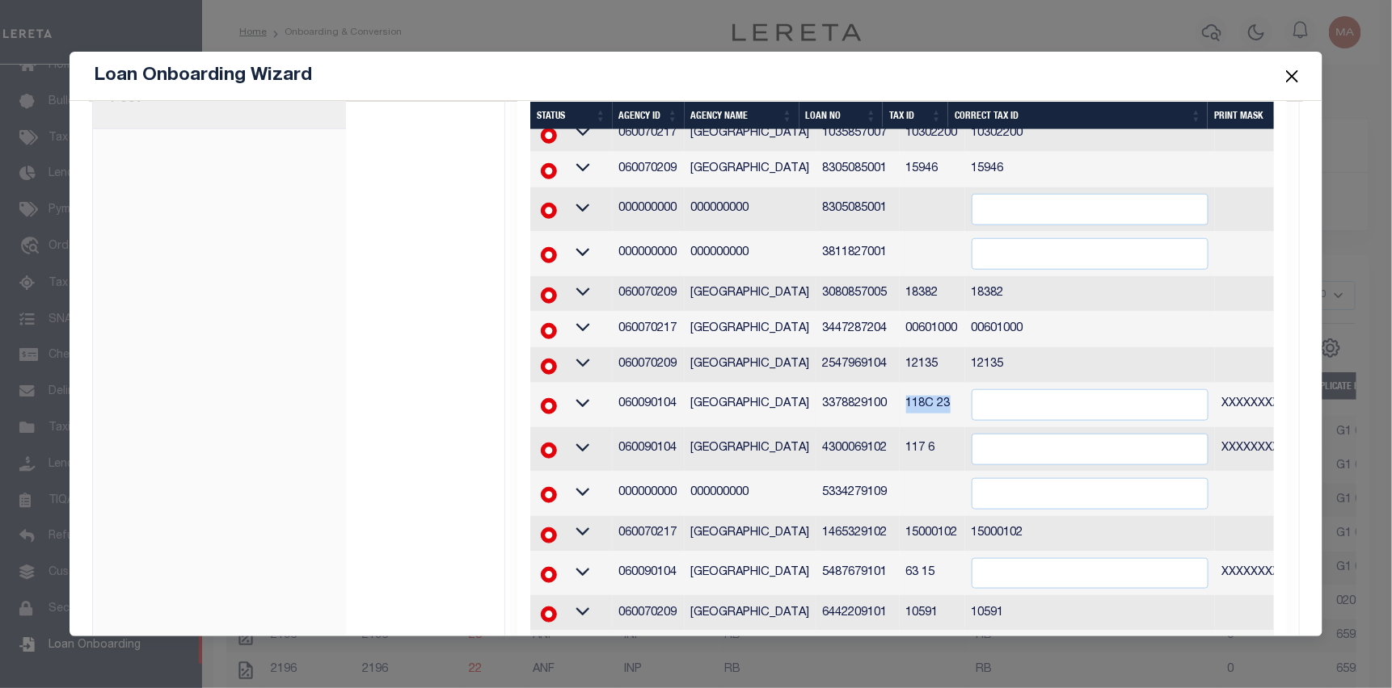
drag, startPoint x: 886, startPoint y: 396, endPoint x: 929, endPoint y: 398, distance: 43.7
click at [929, 398] on td "118C 23" at bounding box center [931, 405] width 65 height 44
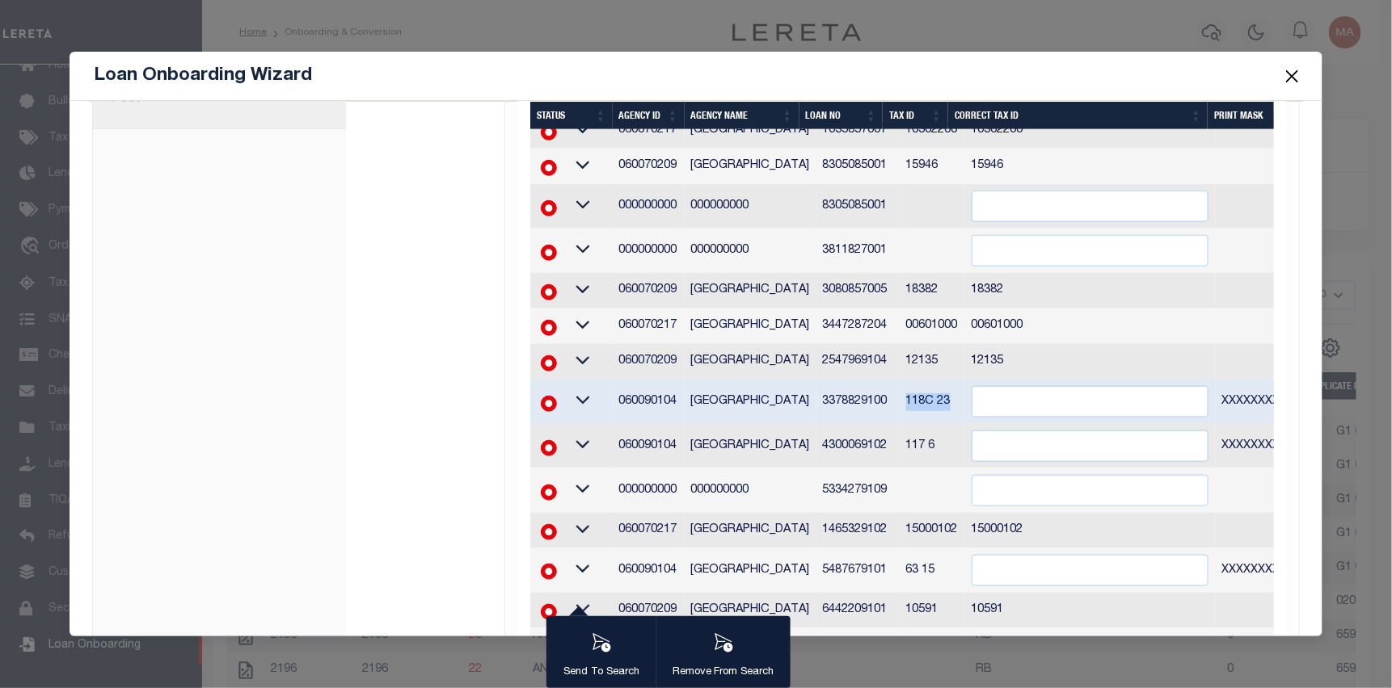
copy td "118C 23"
click at [1043, 395] on input "" at bounding box center [1090, 402] width 238 height 32
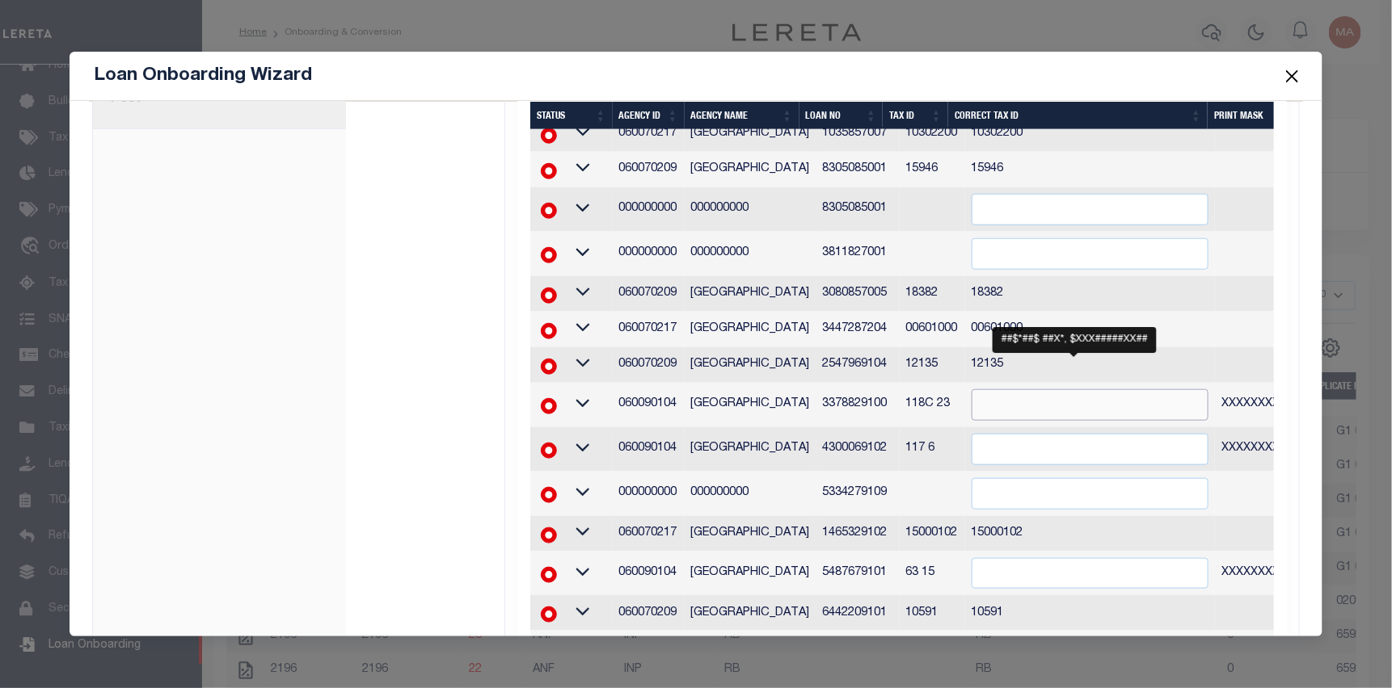
paste input "118C 23"
type input "118C 23"
click at [474, 217] on div "Invalid States All 42 CT 42" at bounding box center [425, 298] width 158 height 1282
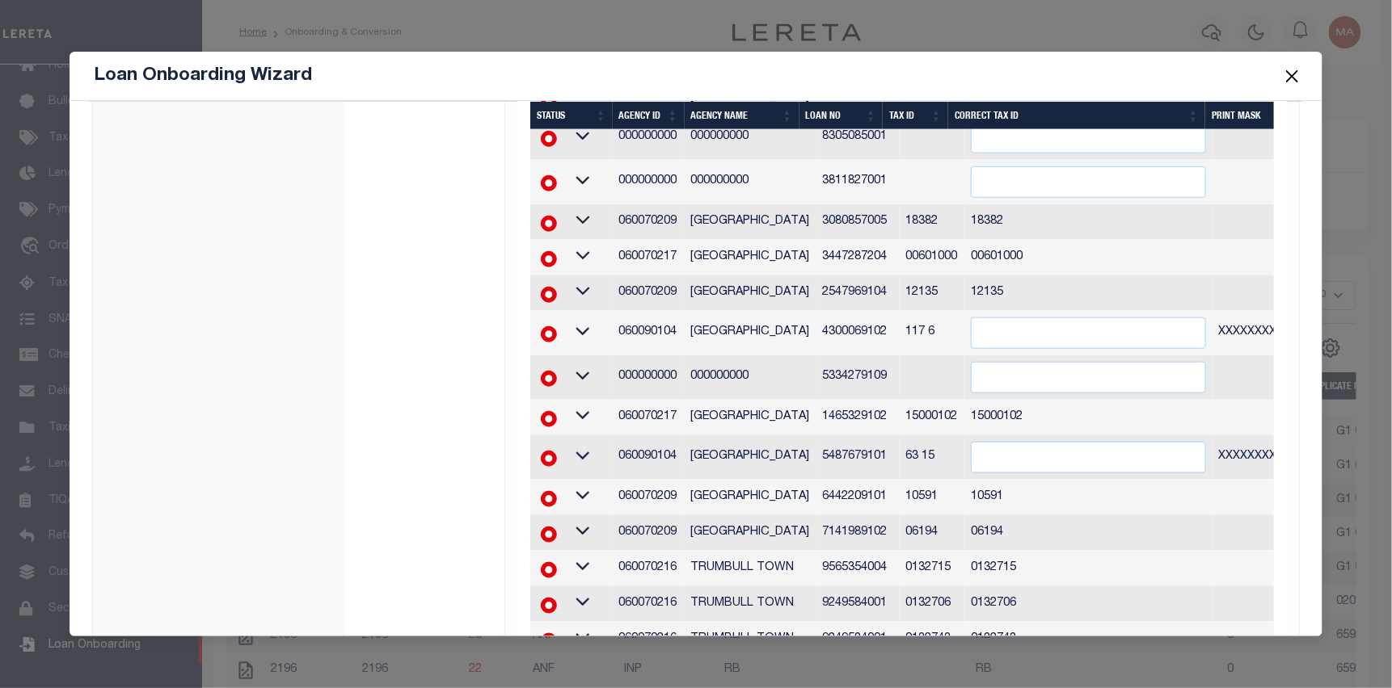
scroll to position [718, 0]
